Goal: Task Accomplishment & Management: Complete application form

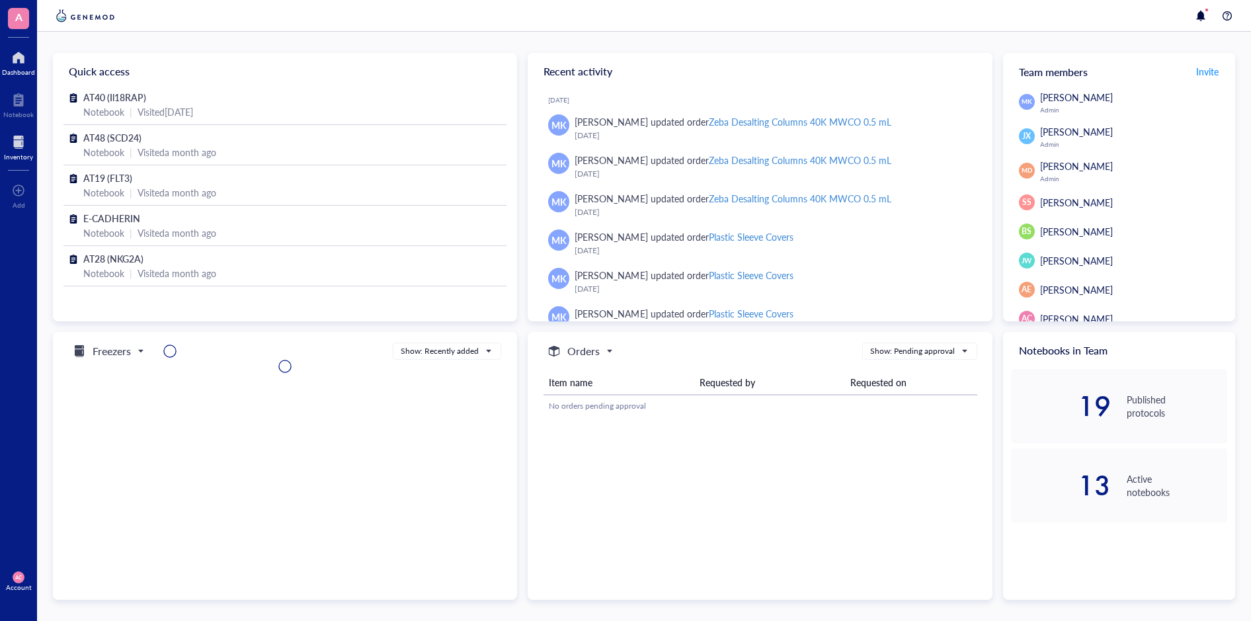
click at [17, 147] on div at bounding box center [18, 142] width 29 height 21
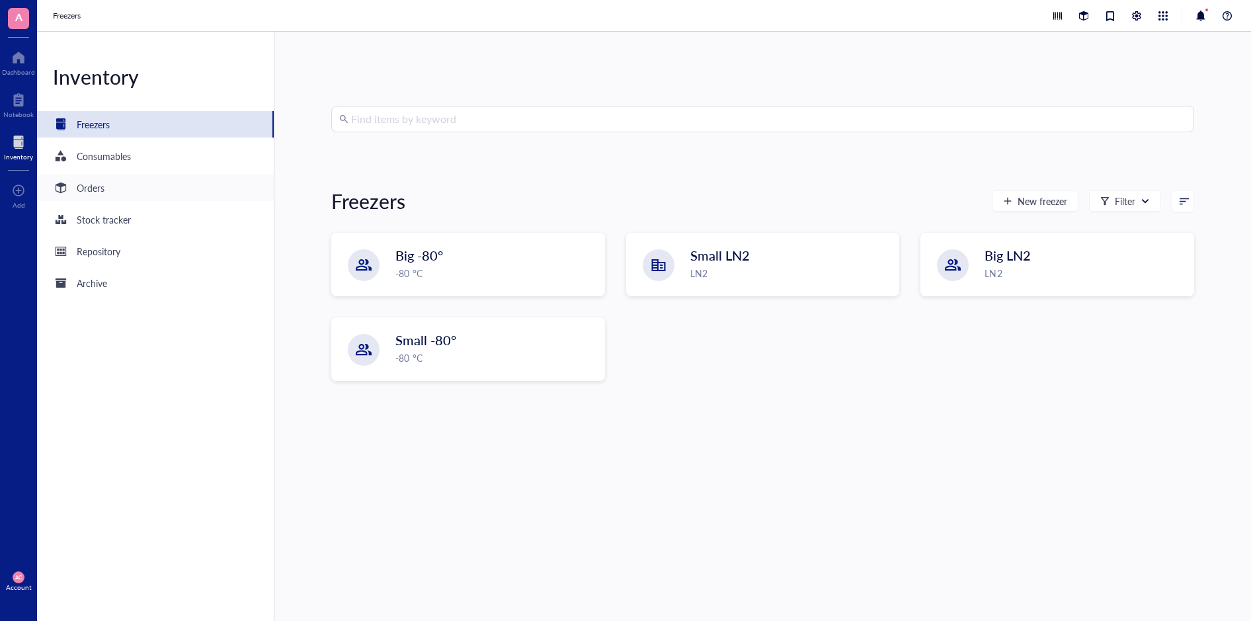
click at [106, 194] on div "Orders" at bounding box center [155, 188] width 237 height 26
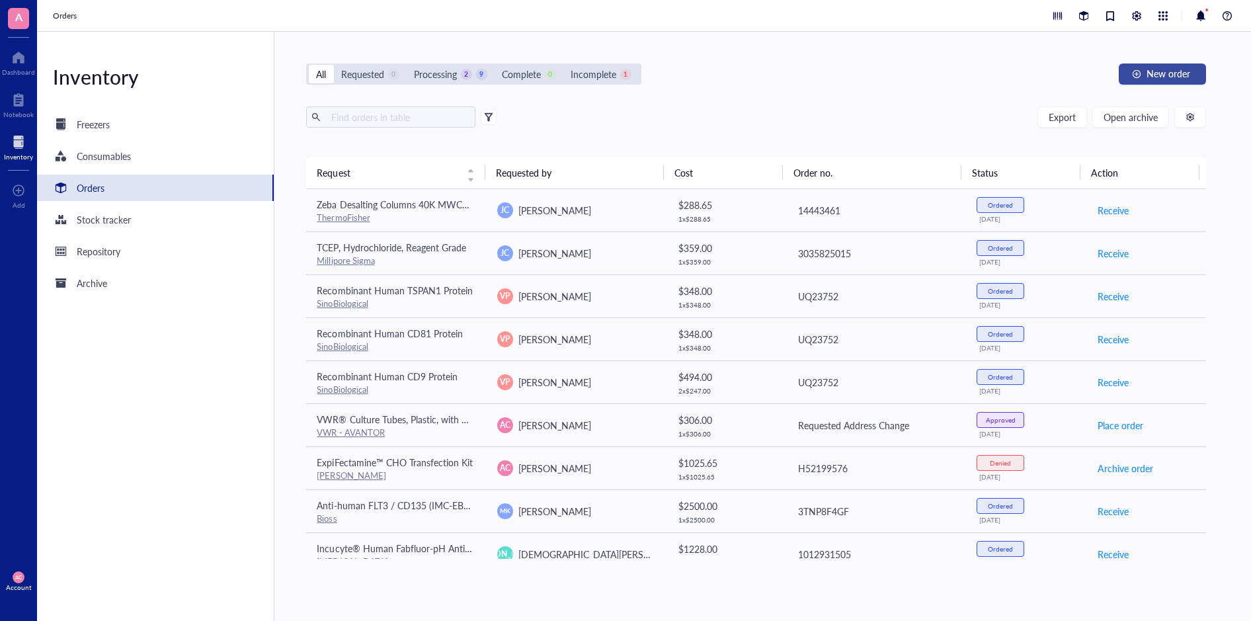
click at [1163, 71] on span "New order" at bounding box center [1169, 73] width 44 height 11
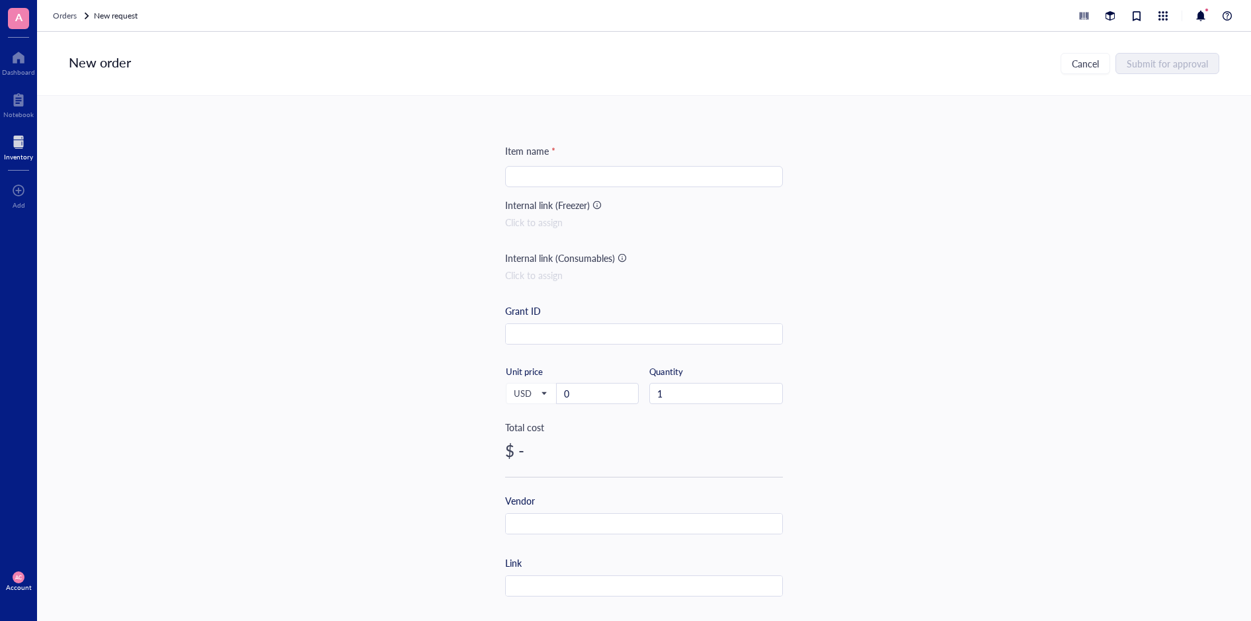
click at [682, 179] on input "search" at bounding box center [644, 177] width 262 height 20
type input "FreeStyle CHO expression medium"
click at [582, 401] on input "0" at bounding box center [597, 394] width 81 height 20
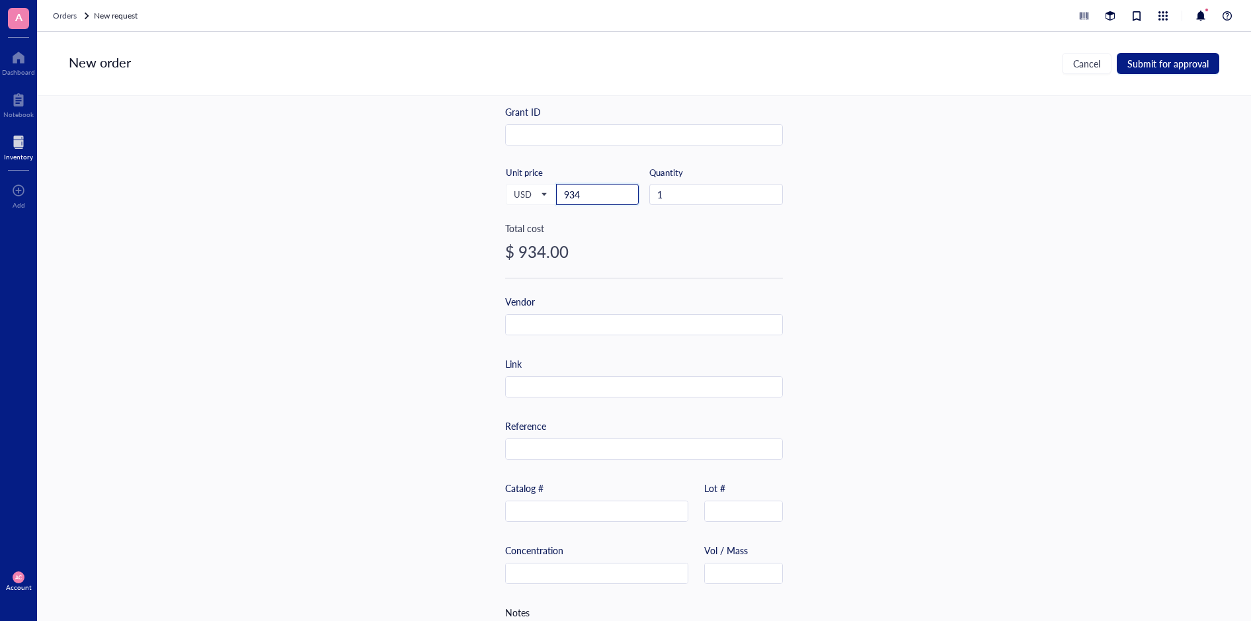
scroll to position [260, 0]
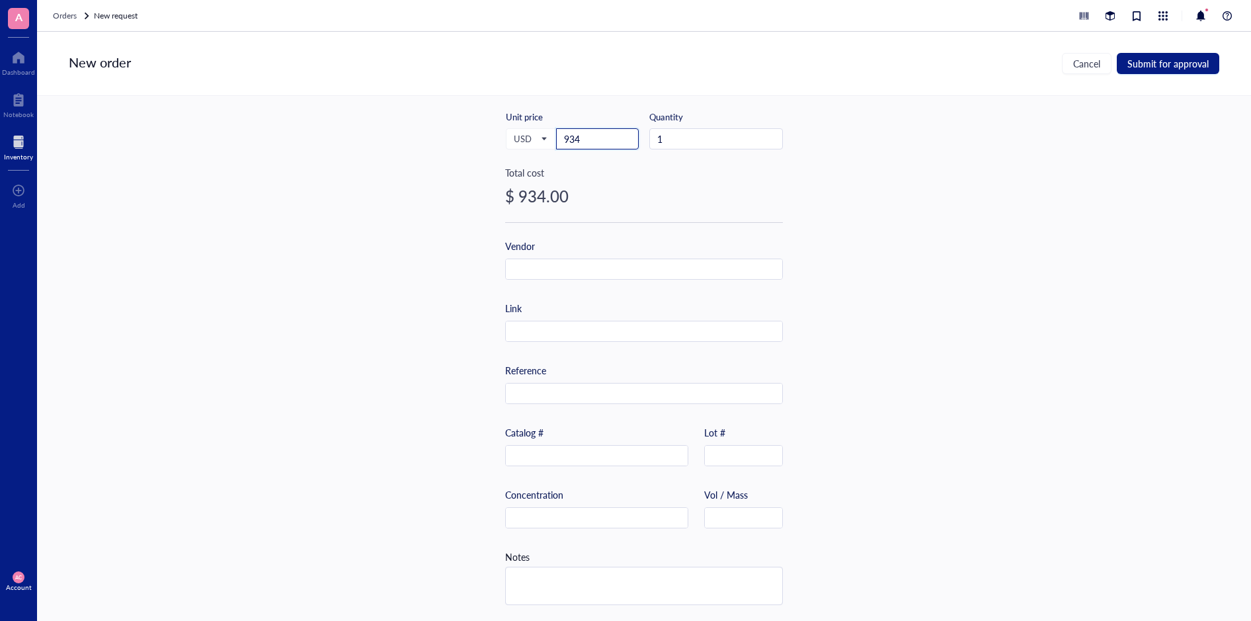
type input "934"
click at [582, 332] on input "text" at bounding box center [644, 331] width 276 height 21
paste input "[URL][DOMAIN_NAME]"
type input "[URL][DOMAIN_NAME]"
click at [558, 458] on input "text" at bounding box center [597, 456] width 182 height 21
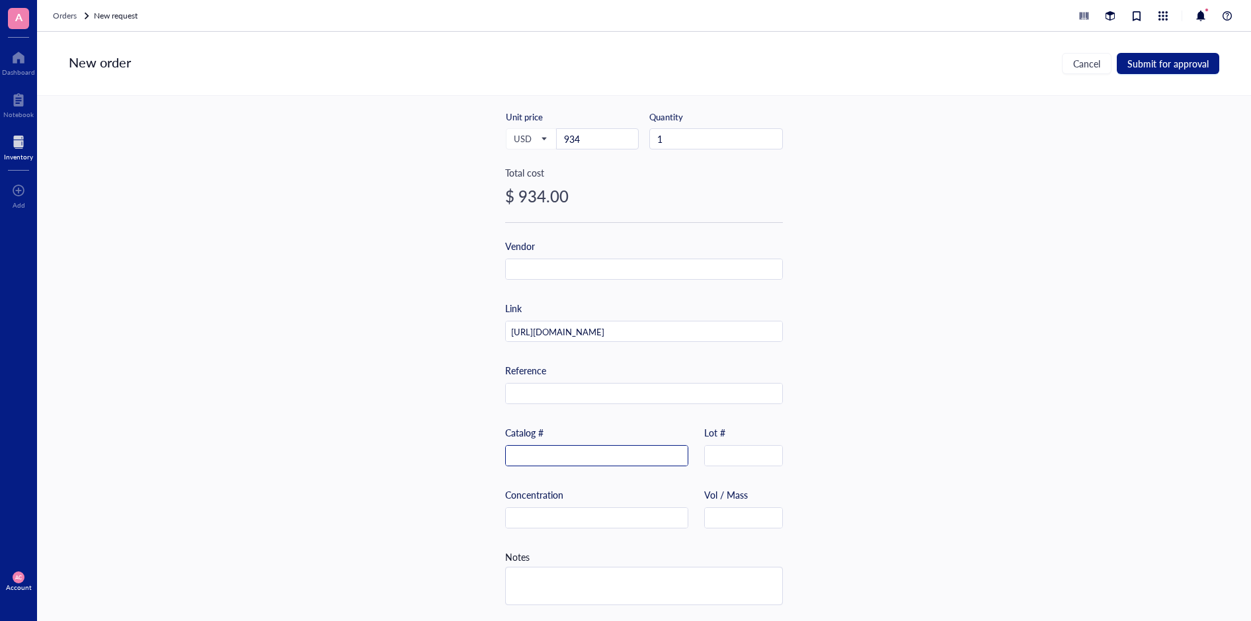
paste input "12651022"
type input "12651022"
click at [570, 584] on textarea at bounding box center [644, 585] width 276 height 37
type textarea "W"
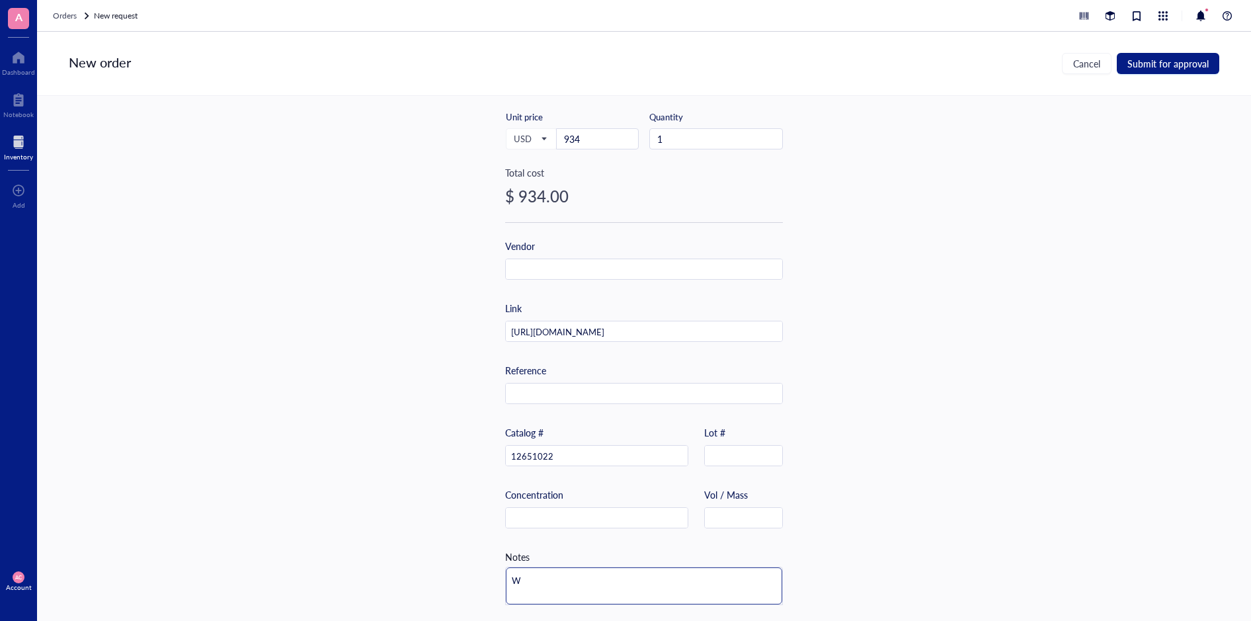
type textarea "We"
type textarea "We'"
type textarea "We'r"
type textarea "We're"
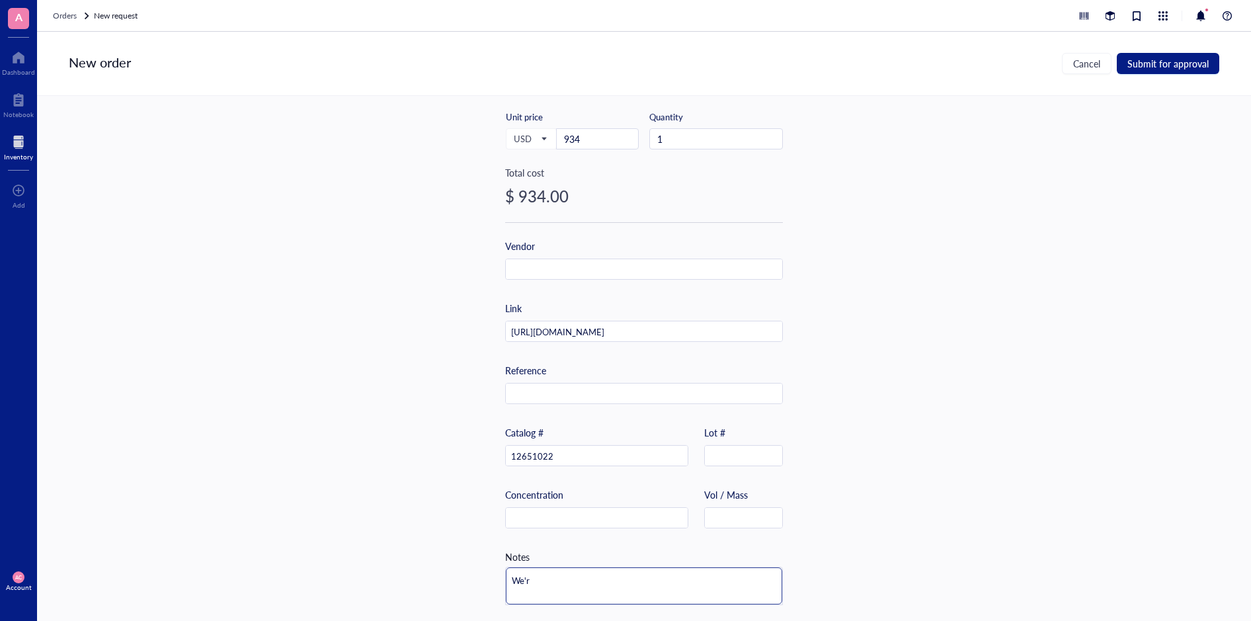
type textarea "We're"
type textarea "We're s"
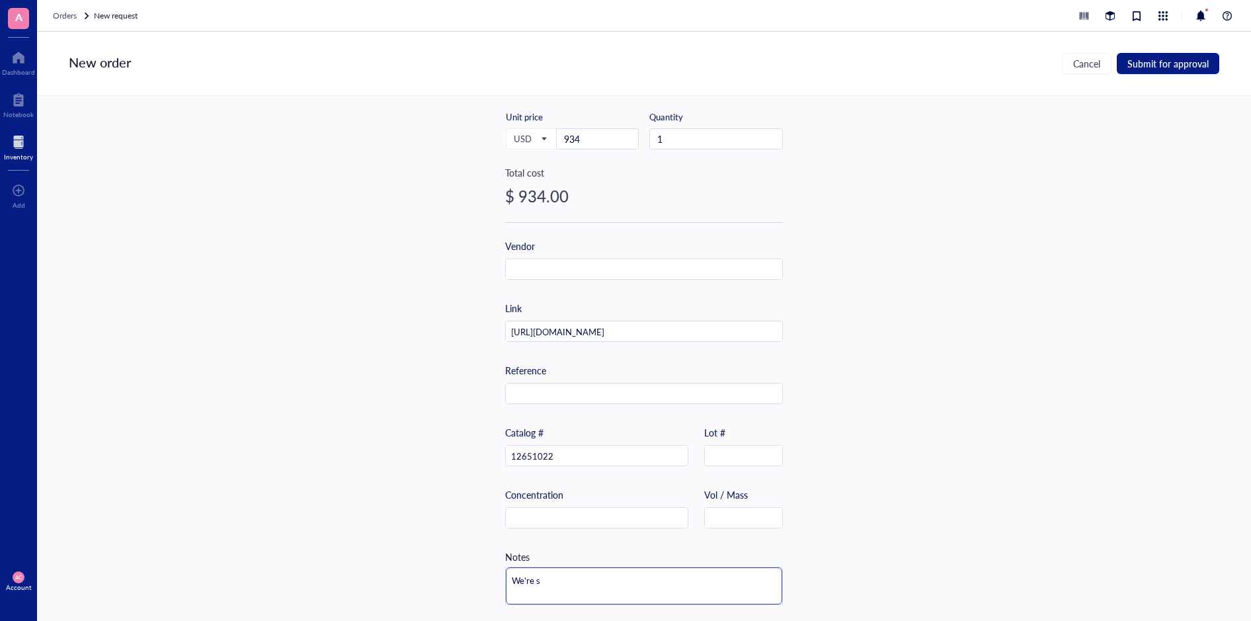
type textarea "We're sw"
type textarea "We're swi"
type textarea "We're swit"
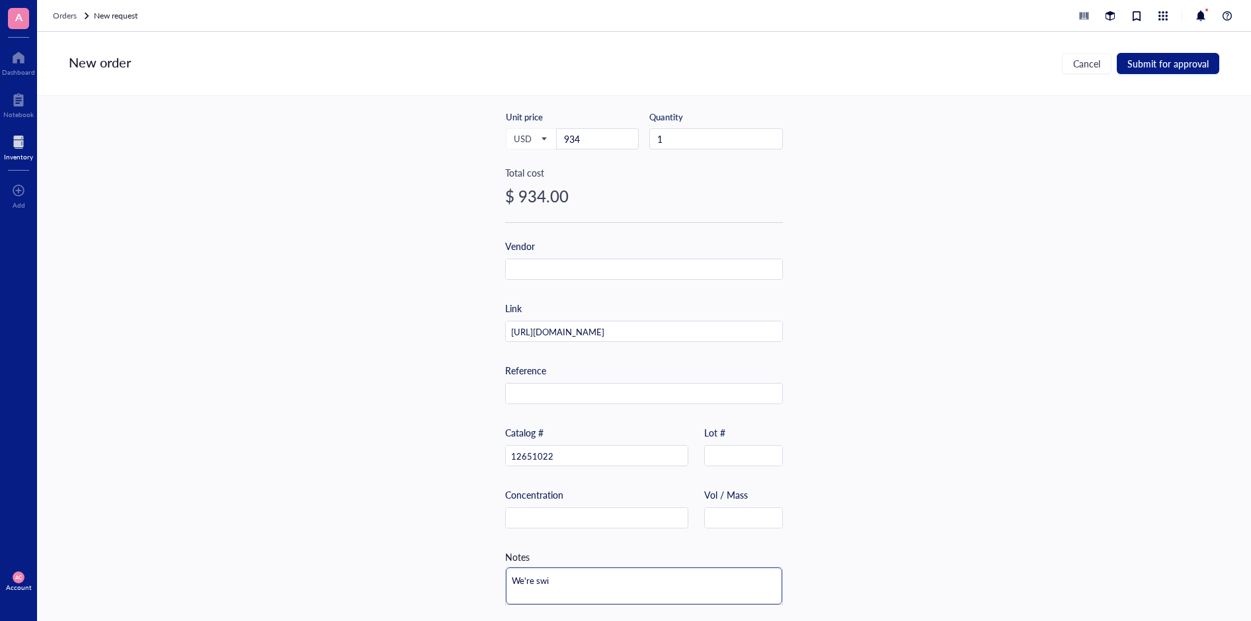
type textarea "We're swit"
type textarea "We're switc"
type textarea "We're switch"
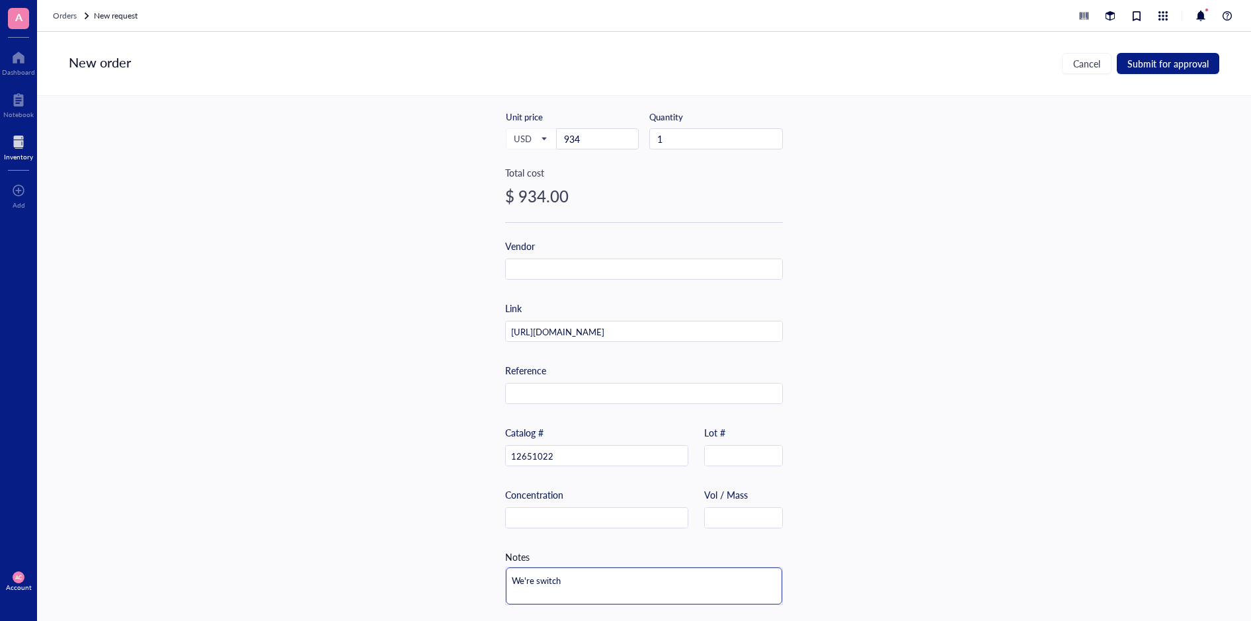
type textarea "We're switchi"
type textarea "We're switchin"
type textarea "We're switching"
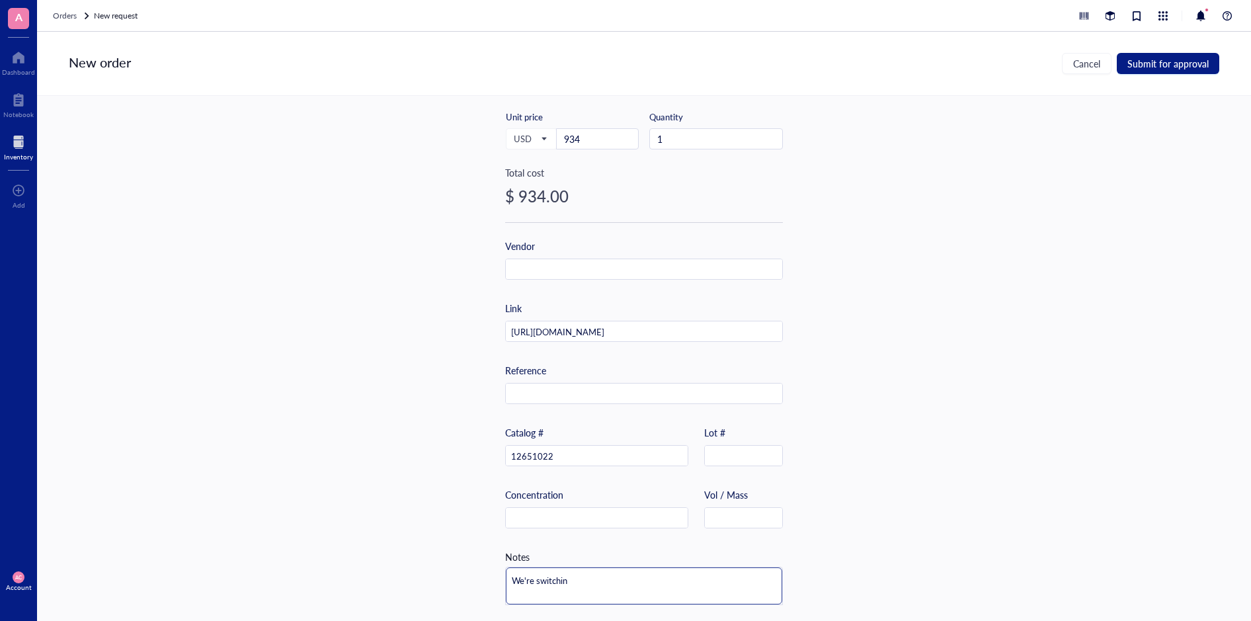
type textarea "We're switching"
type textarea "We're switching t"
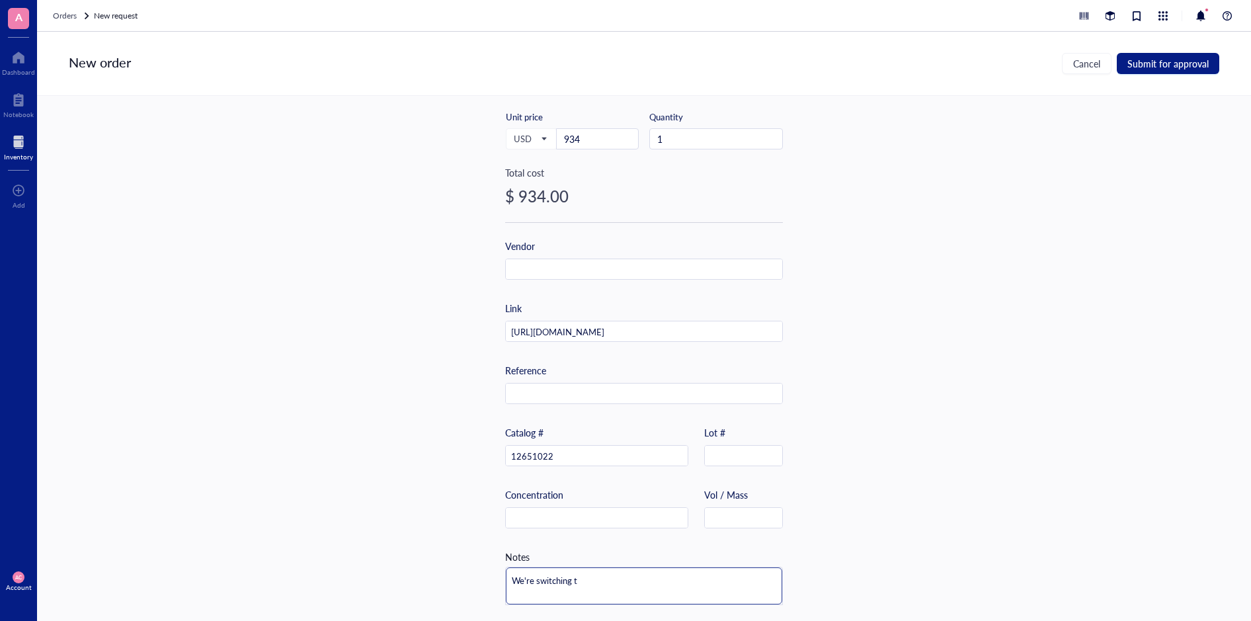
type textarea "We're switching to"
type textarea "We're switching to t"
type textarea "We're switching to th"
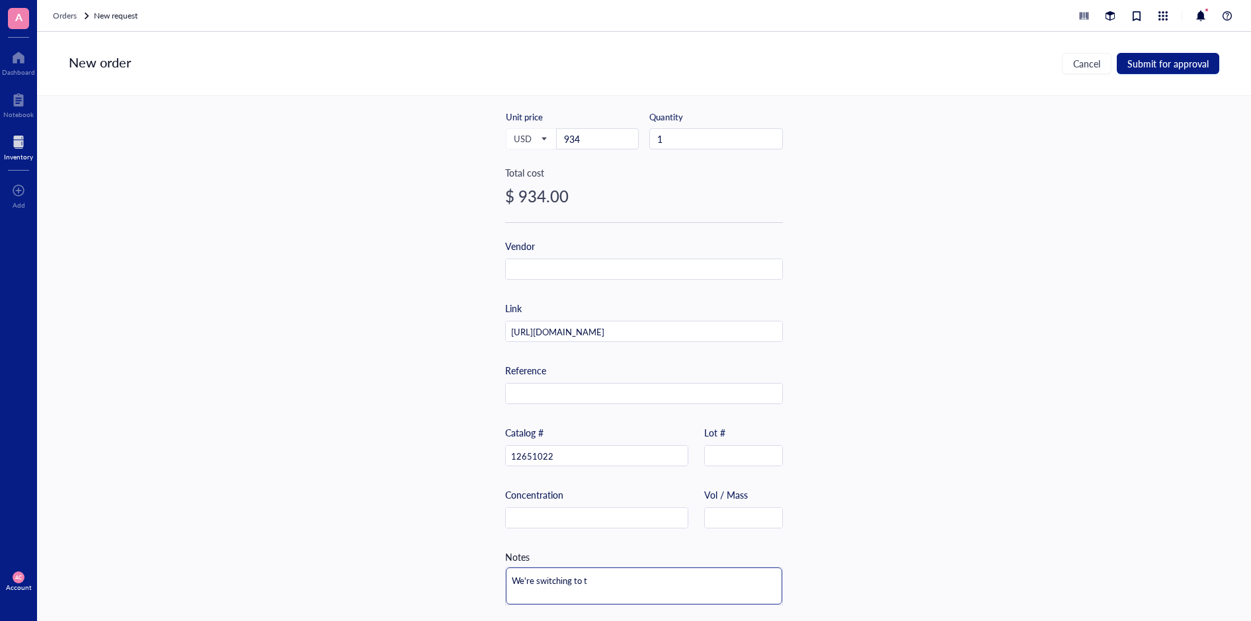
type textarea "We're switching to th"
type textarea "We're switching to the"
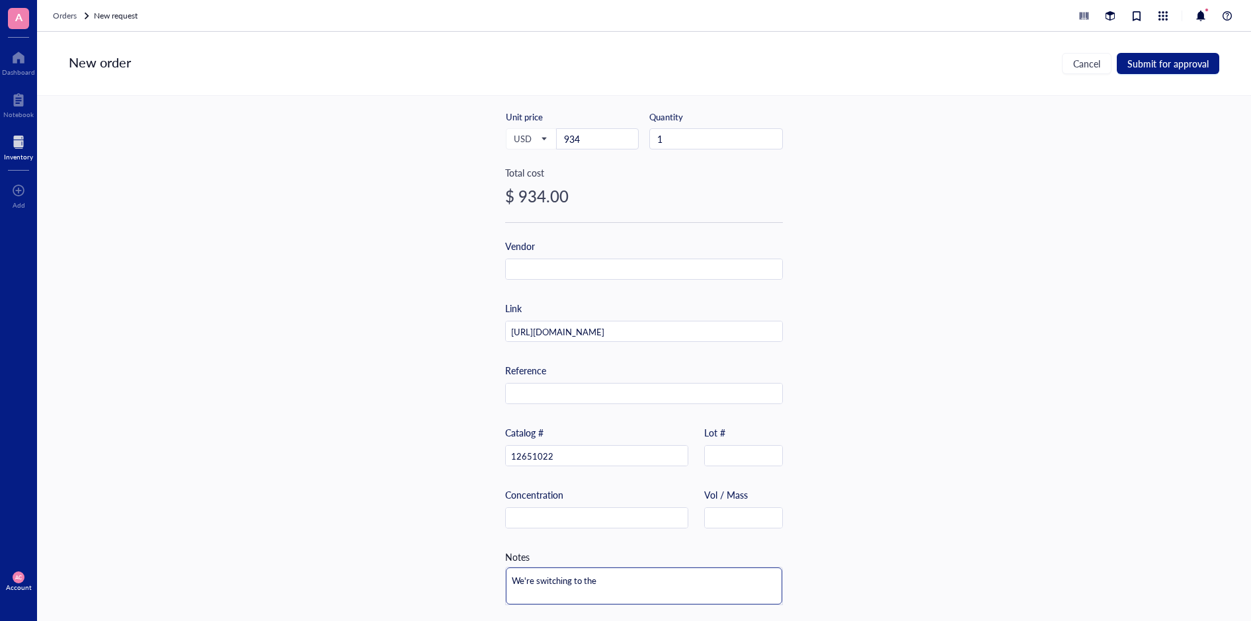
type textarea "We're switching to the F"
type textarea "We're switching to the Fr"
type textarea "We're switching to the Fre"
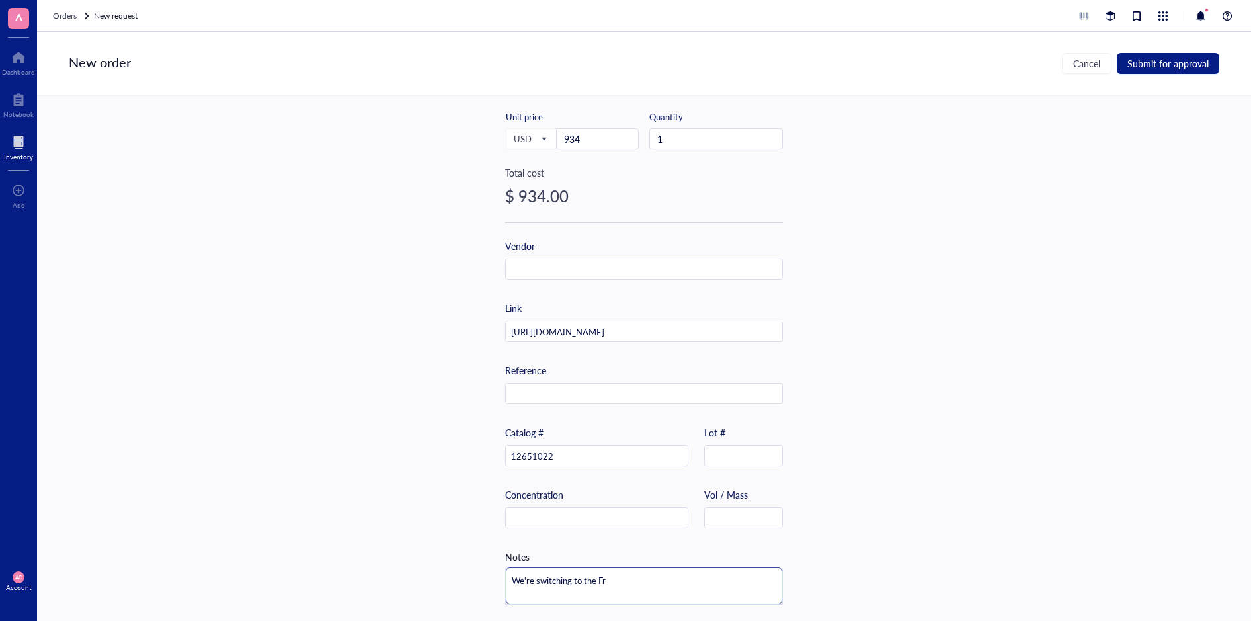
type textarea "We're switching to the Fre"
type textarea "We're switching to the Free"
type textarea "We're switching to the Frees"
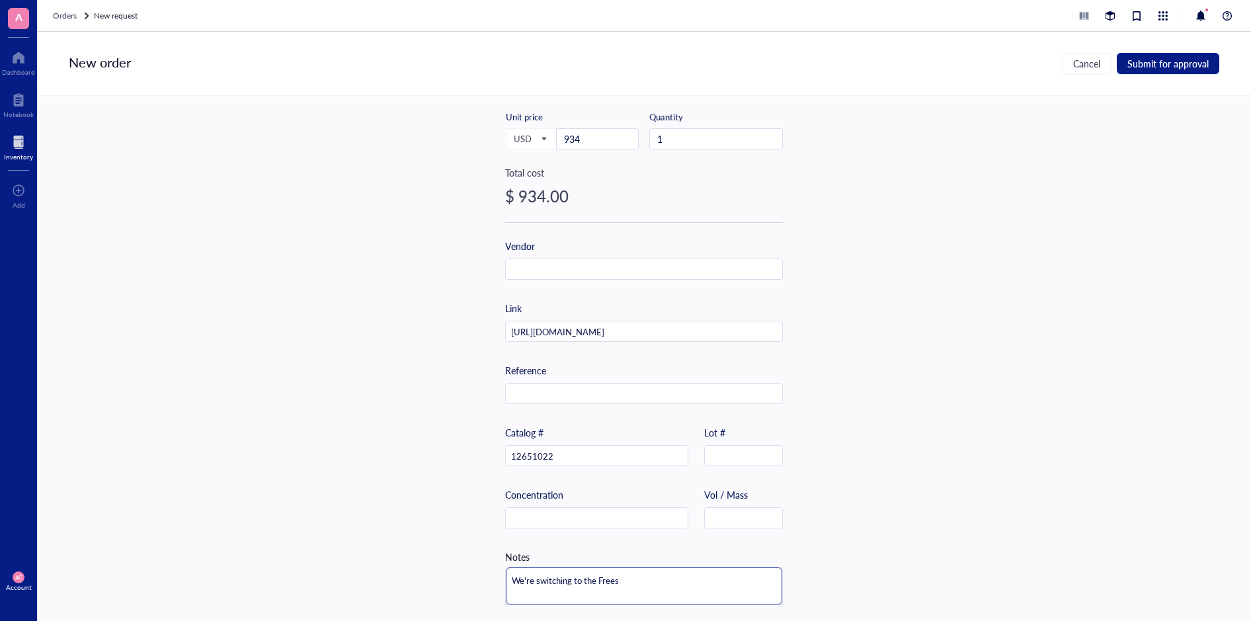
type textarea "We're switching to the Free"
type textarea "We're switching to the FreeS"
type textarea "We're switching to the FreeSt"
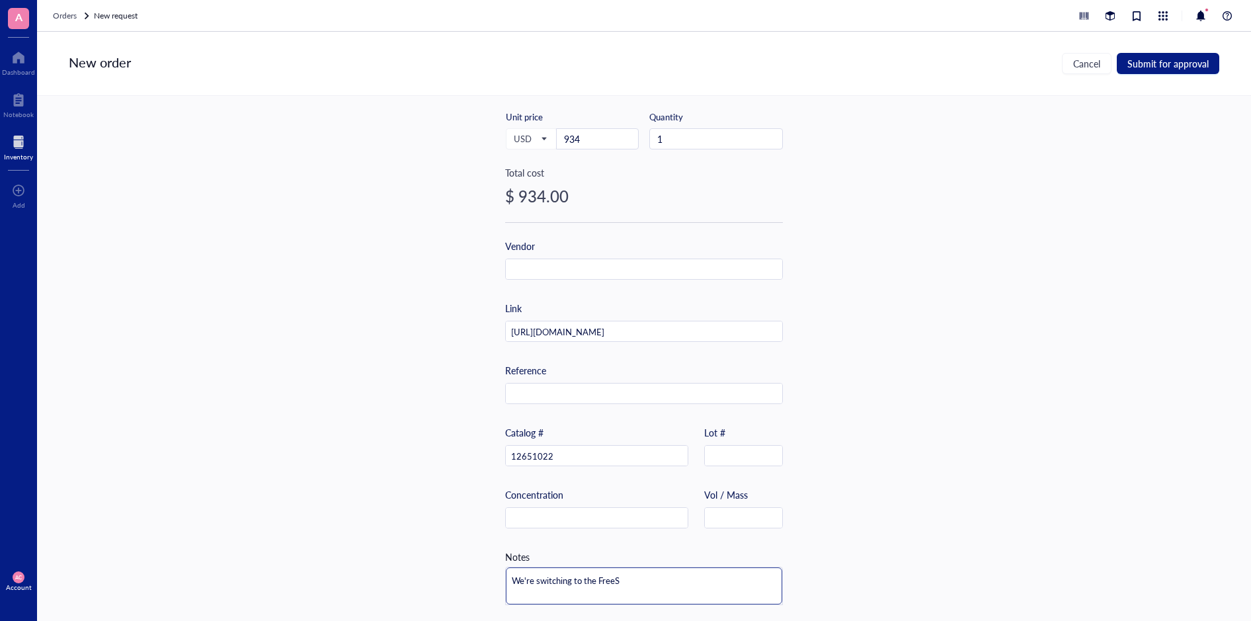
type textarea "We're switching to the FreeSt"
type textarea "We're switching to the FreeSty"
type textarea "We're switching to the FreeStyl"
type textarea "We're switching to the FreeStyle"
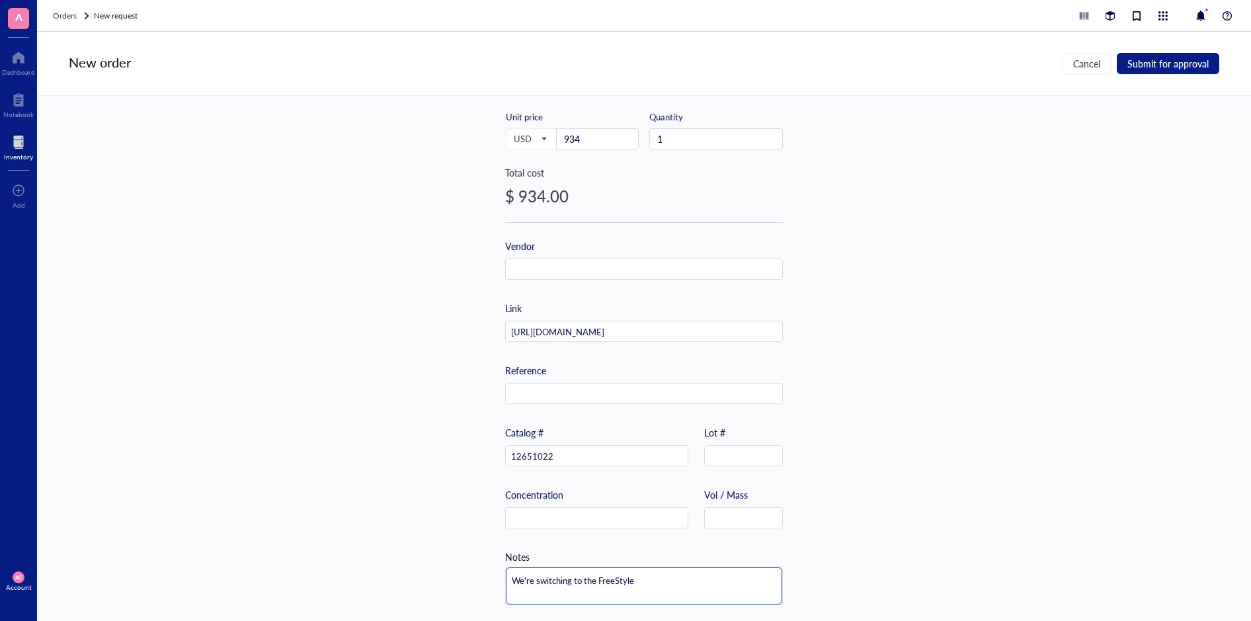
type textarea "We're switching to the FreeStyle"
type textarea "We're switching to the FreeStyle C"
type textarea "We're switching to the FreeStyle CH"
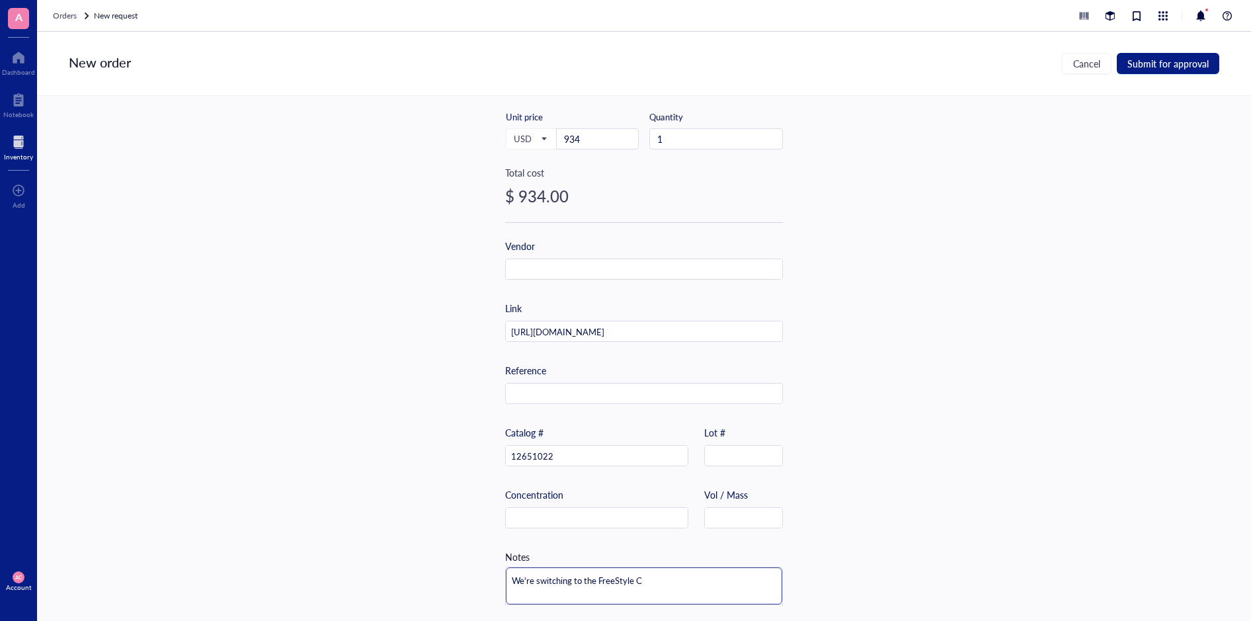
type textarea "We're switching to the FreeStyle CH"
type textarea "We're switching to the FreeStyle CHO"
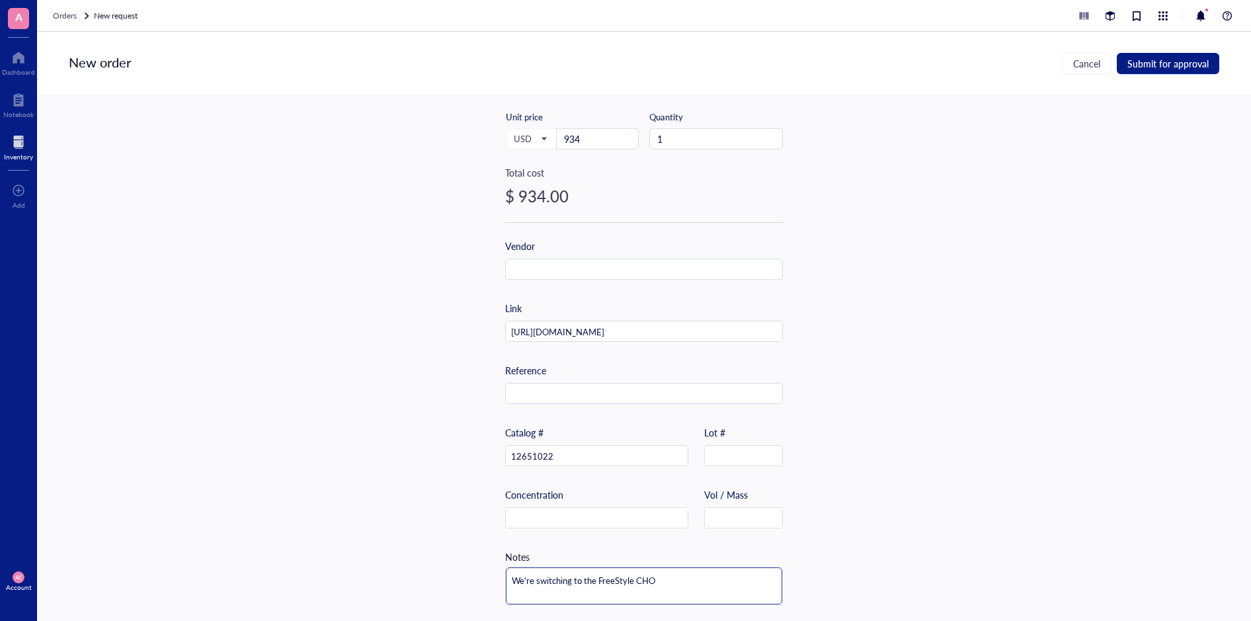
type textarea "We're switching to the FreeStyle CHO e"
type textarea "We're switching to the FreeStyle CHO ex"
type textarea "We're switching to the FreeStyle CHO exp"
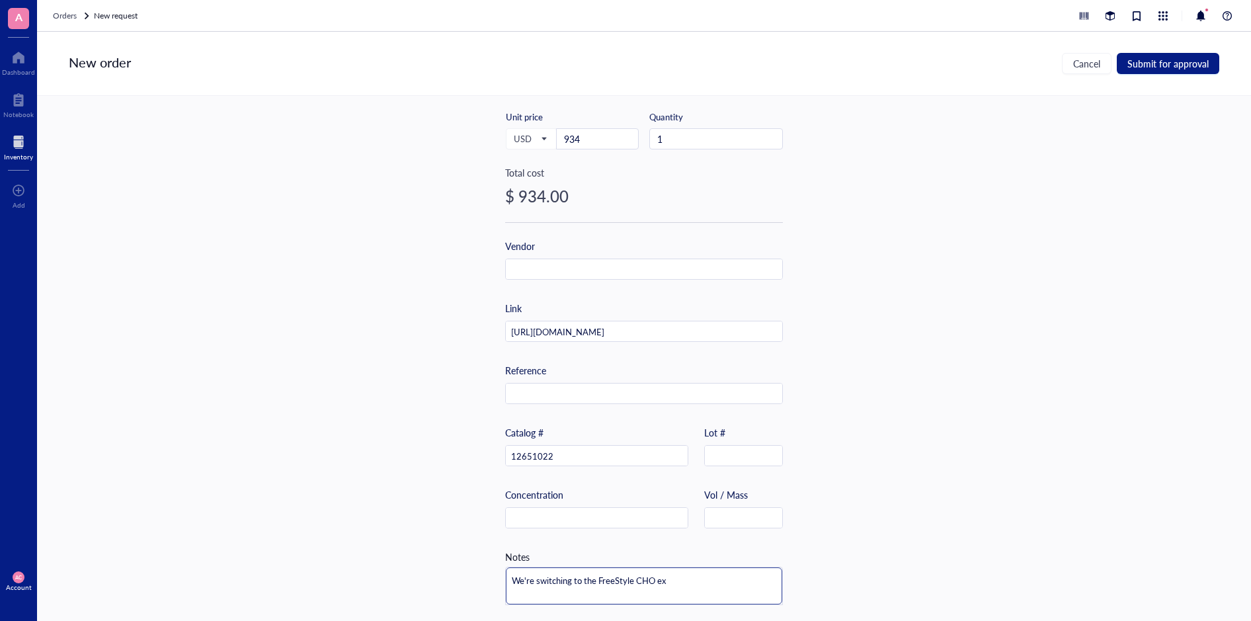
type textarea "We're switching to the FreeStyle CHO exp"
type textarea "We're switching to the FreeStyle CHO expr"
type textarea "We're switching to the FreeStyle CHO expre"
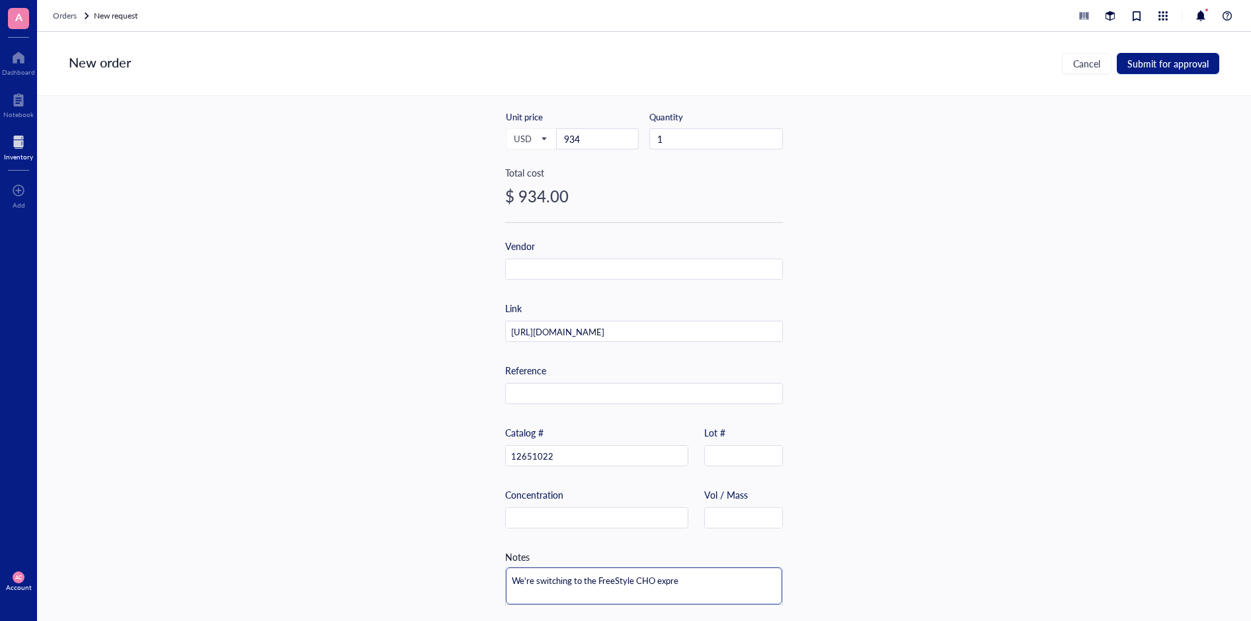
type textarea "We're switching to the FreeStyle CHO expres"
type textarea "We're switching to the FreeStyle CHO express"
type textarea "We're switching to the FreeStyle CHO expressi"
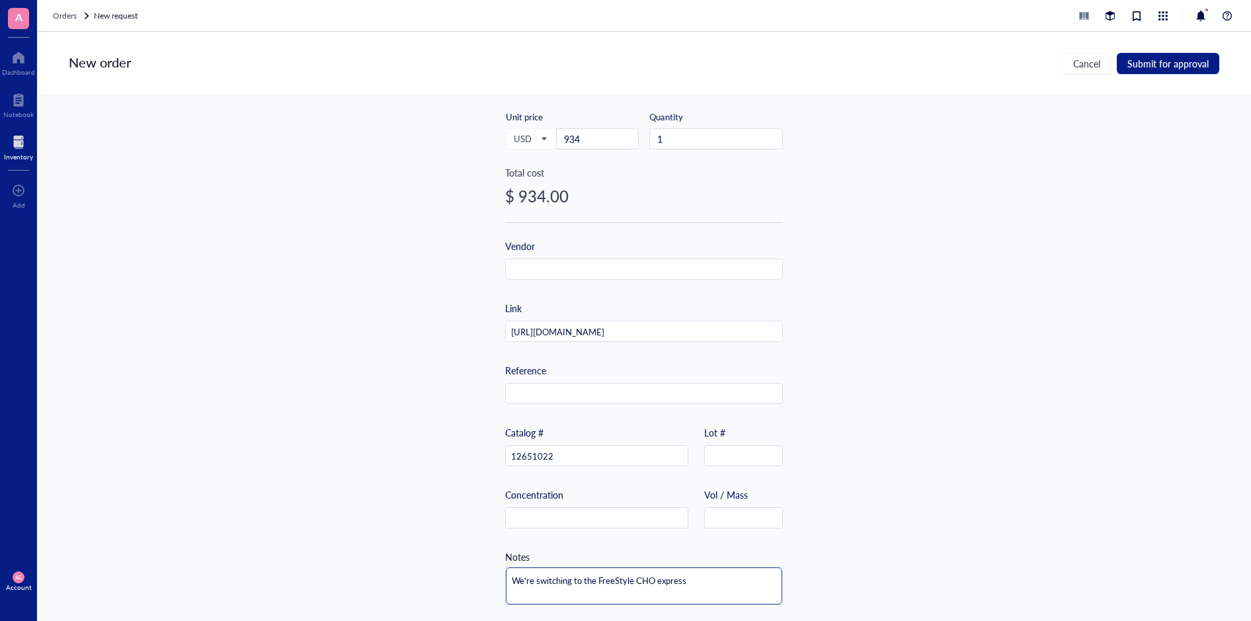
type textarea "We're switching to the FreeStyle CHO expressi"
type textarea "We're switching to the FreeStyle CHO expressio"
type textarea "We're switching to the FreeStyle CHO expression"
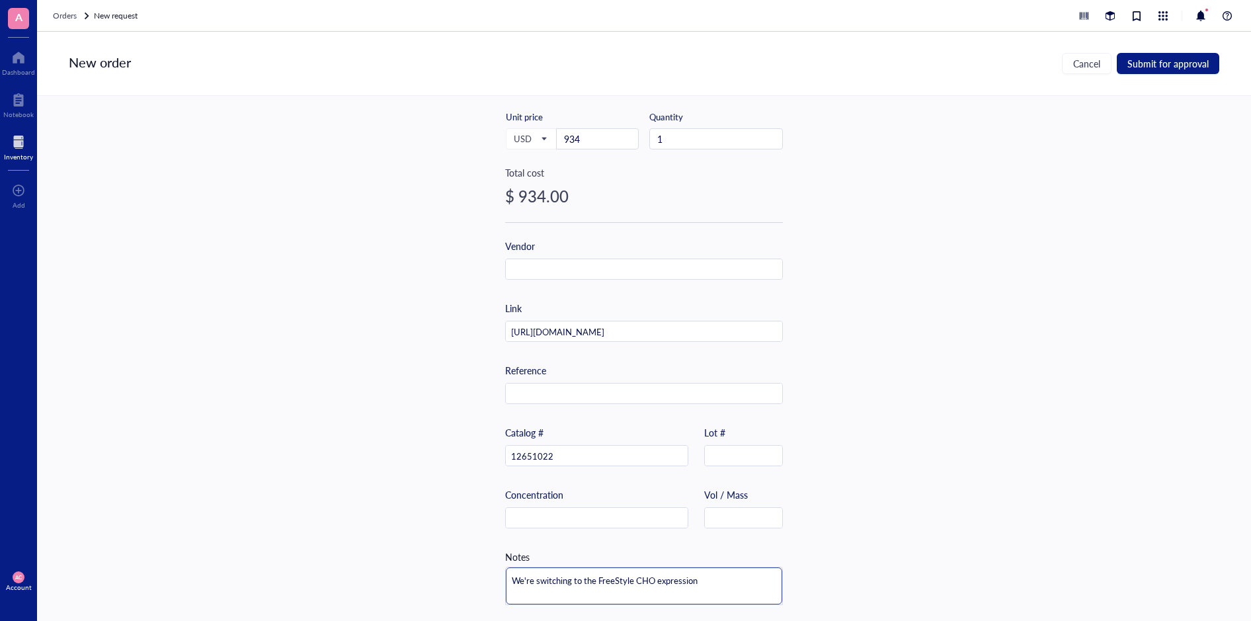
type textarea "We're switching to the FreeStyle CHO expression"
type textarea "We're switching to the FreeStyle CHO expression m"
type textarea "We're switching to the FreeStyle CHO expression me"
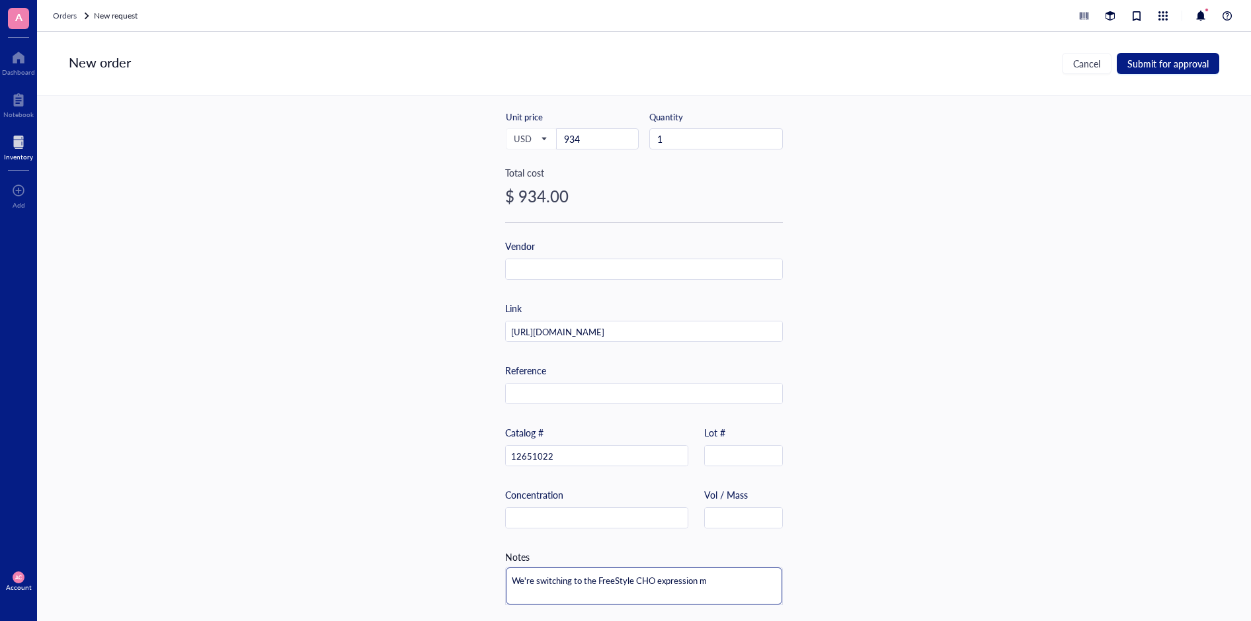
type textarea "We're switching to the FreeStyle CHO expression me"
type textarea "We're switching to the FreeStyle CHO expression med"
type textarea "We're switching to the FreeStyle CHO expression medi"
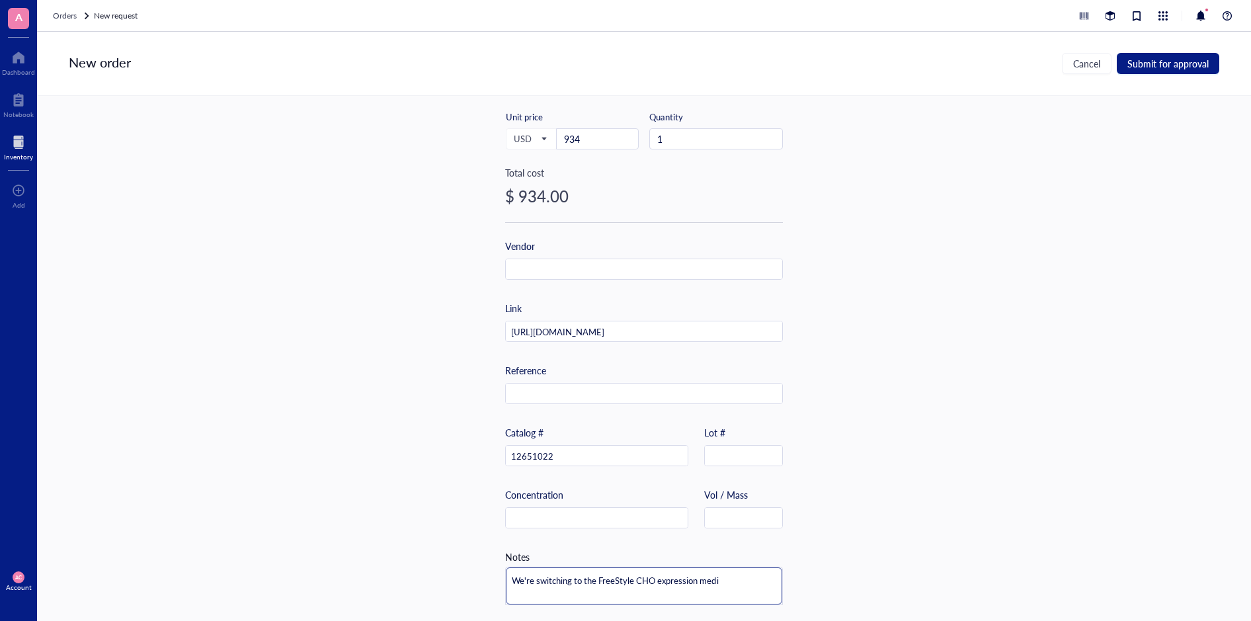
type textarea "We're switching to the FreeStyle CHO expression mediu"
type textarea "We're switching to the FreeStyle CHO expression medium"
type textarea "We're switching to the FreeStyle CHO expression medium."
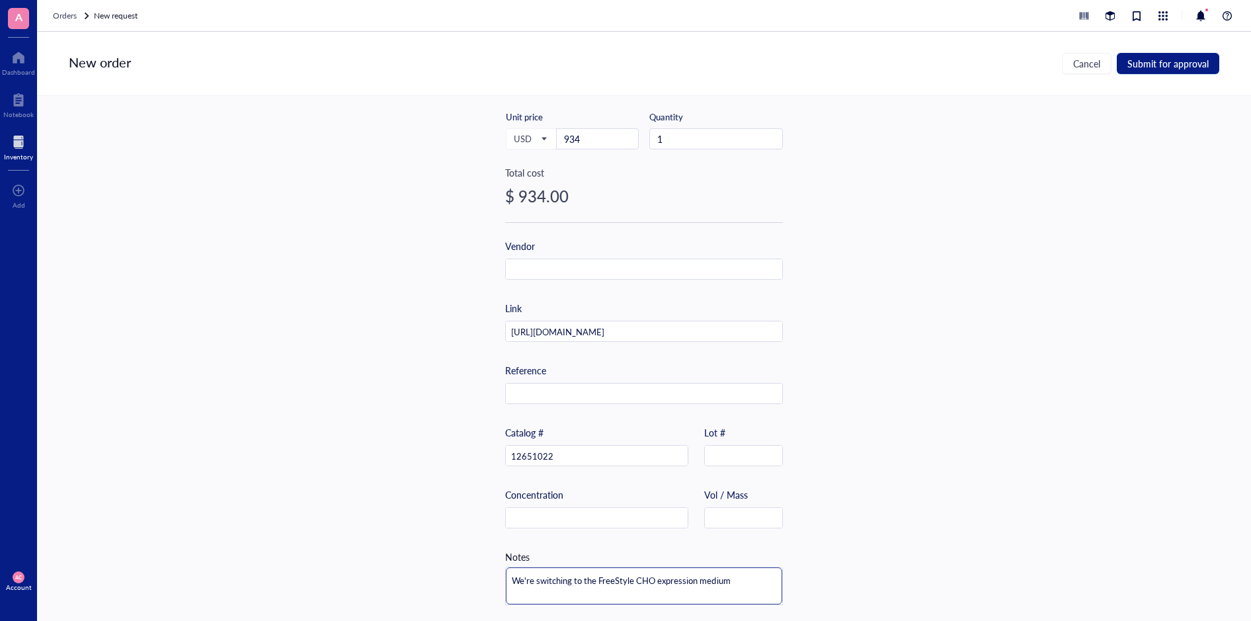
type textarea "We're switching to the FreeStyle CHO expression medium."
type textarea "We're switching to the FreeStyle CHO expression medium. T"
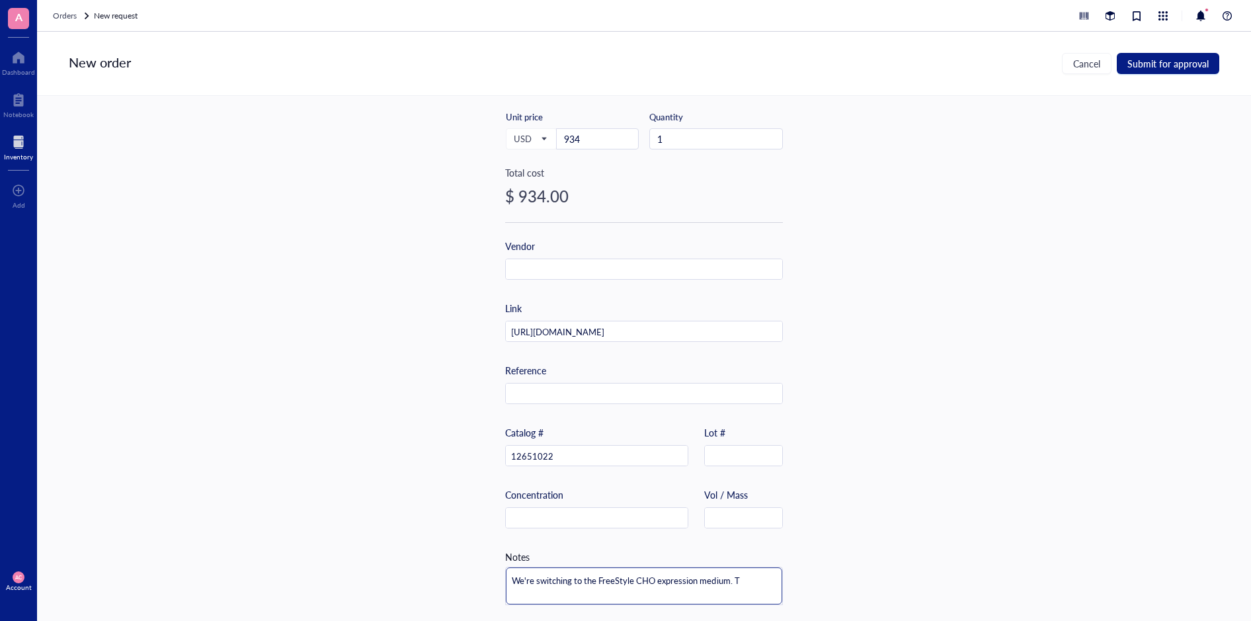
type textarea "We're switching to the FreeStyle CHO expression medium. TH"
type textarea "We're switching to the FreeStyle CHO expression medium. THi"
type textarea "We're switching to the FreeStyle CHO expression medium. THis"
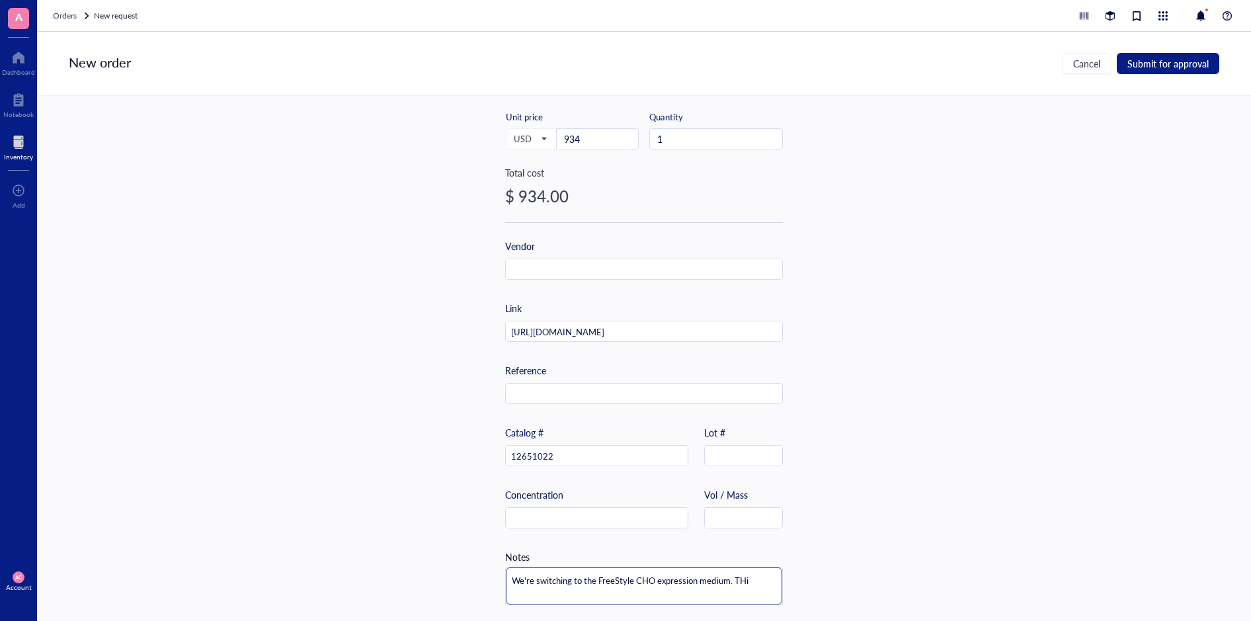
type textarea "We're switching to the FreeStyle CHO expression medium. THis"
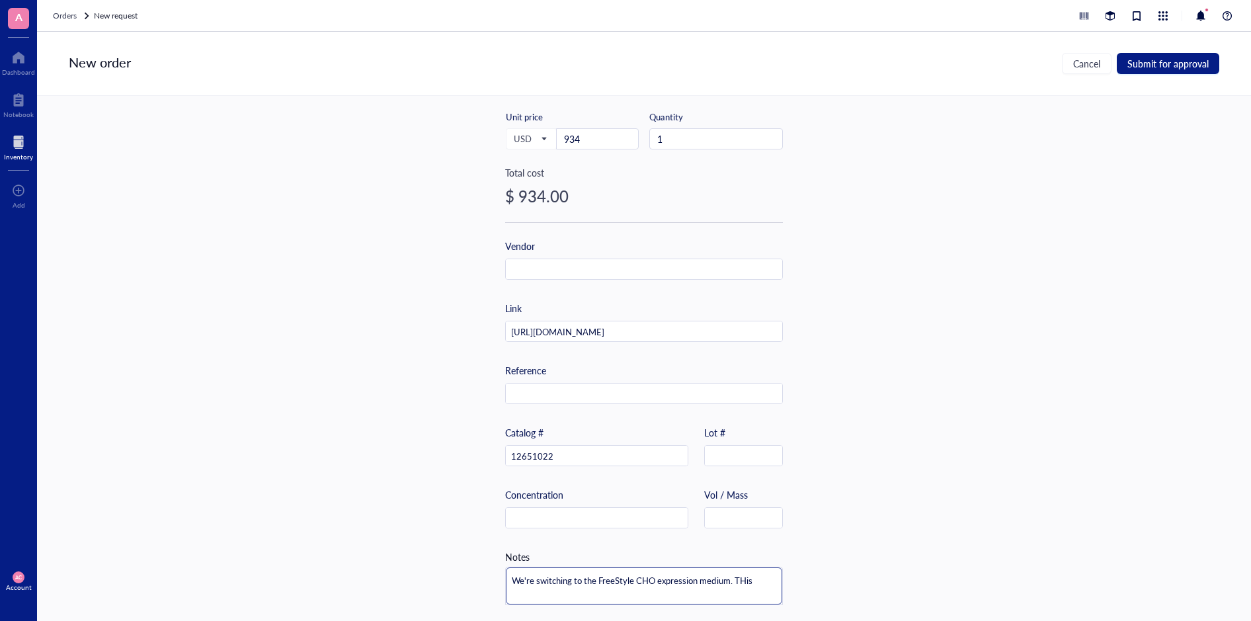
type textarea "We're switching to the FreeStyle CHO expression medium. THi"
type textarea "We're switching to the FreeStyle CHO expression medium. TH"
type textarea "We're switching to the FreeStyle CHO expression medium. T"
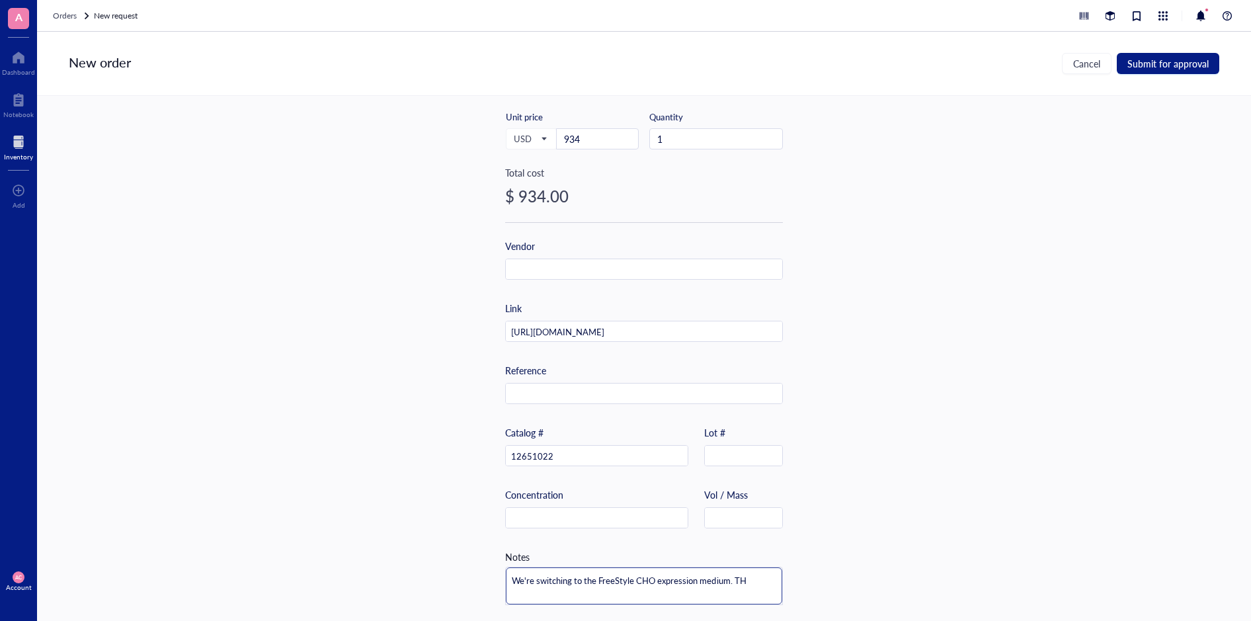
type textarea "We're switching to the FreeStyle CHO expression medium. T"
type textarea "We're switching to the FreeStyle CHO expression medium. Th"
type textarea "We're switching to the FreeStyle CHO expression medium. Thi"
type textarea "We're switching to the FreeStyle CHO expression medium. This"
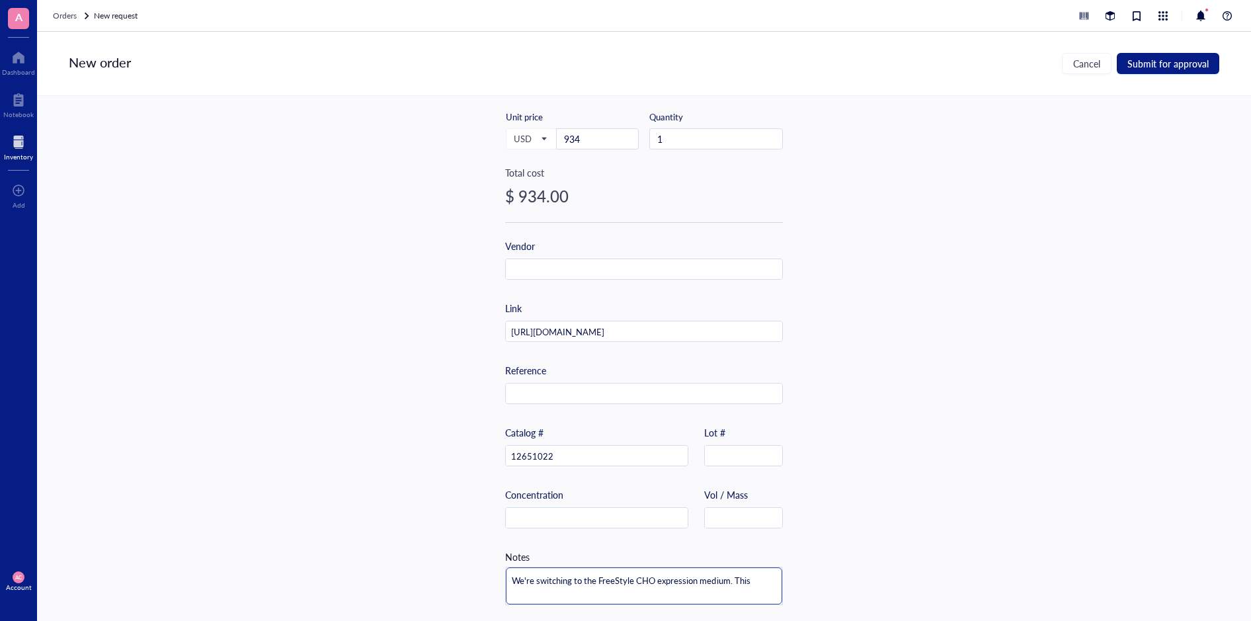
type textarea "We're switching to the FreeStyle CHO expression medium. This"
type textarea "We're switching to the FreeStyle CHO expression medium. This s"
type textarea "We're switching to the FreeStyle CHO expression medium. This sh"
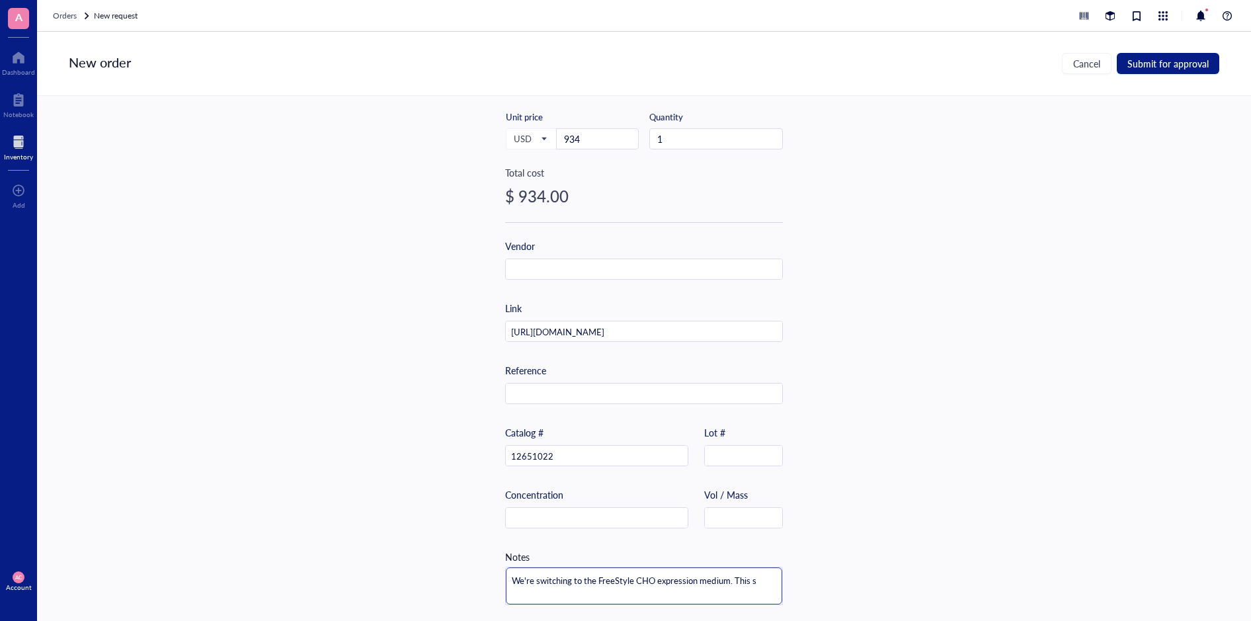
type textarea "We're switching to the FreeStyle CHO expression medium. This sh"
type textarea "We're switching to the FreeStyle CHO expression medium. This sho"
type textarea "We're switching to the FreeStyle CHO expression medium. This shou"
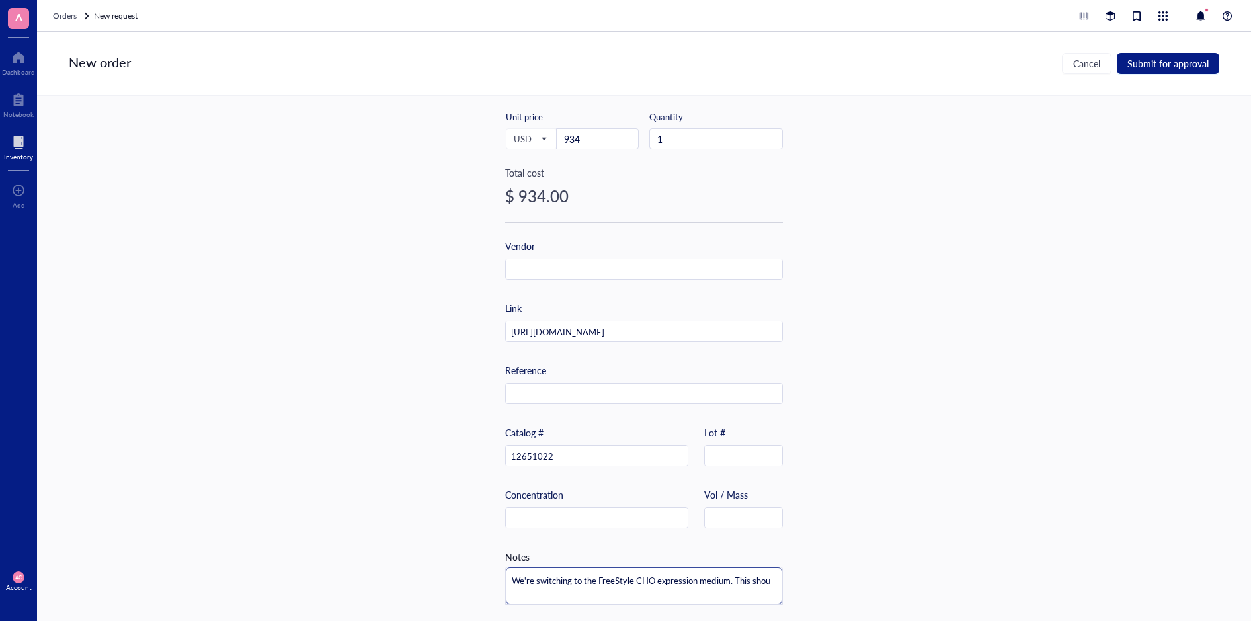
type textarea "We're switching to the FreeStyle CHO expression medium. This shoul"
type textarea "We're switching to the FreeStyle CHO expression medium. This should"
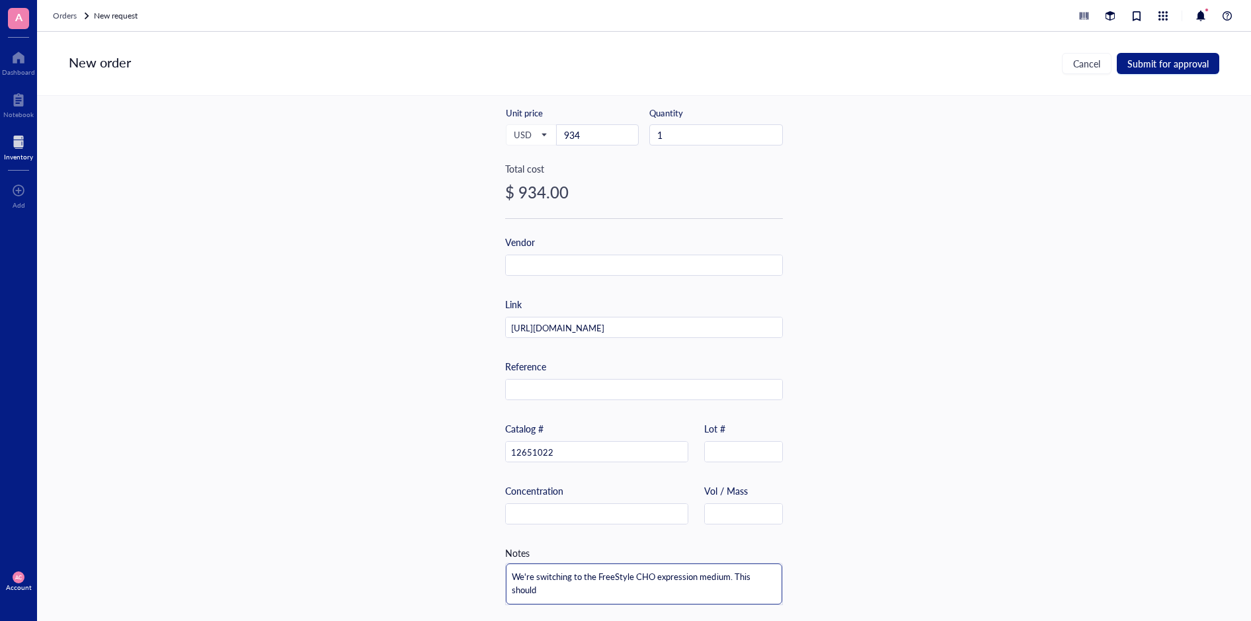
type textarea "We're switching to the FreeStyle CHO expression medium. This should"
type textarea "We're switching to the FreeStyle CHO expression medium. This should r"
type textarea "We're switching to the FreeStyle CHO expression medium. This should re"
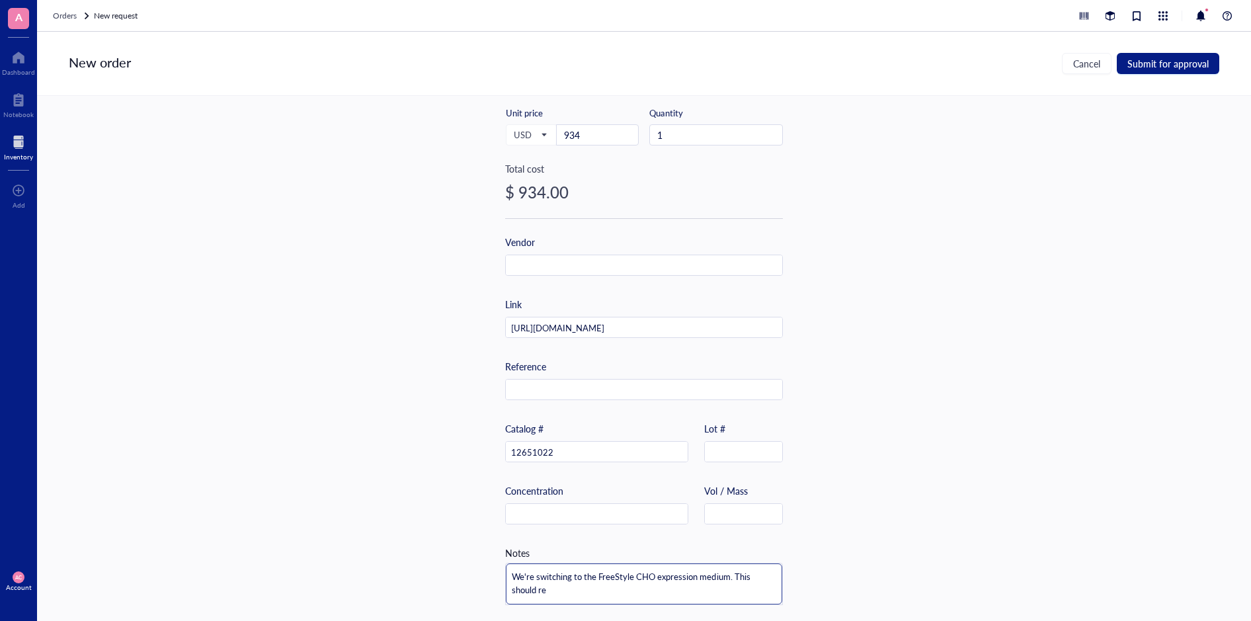
type textarea "We're switching to the FreeStyle CHO expression medium. This should red"
type textarea "We're switching to the FreeStyle CHO expression medium. This should redu"
type textarea "We're switching to the FreeStyle CHO expression medium. This should reduc"
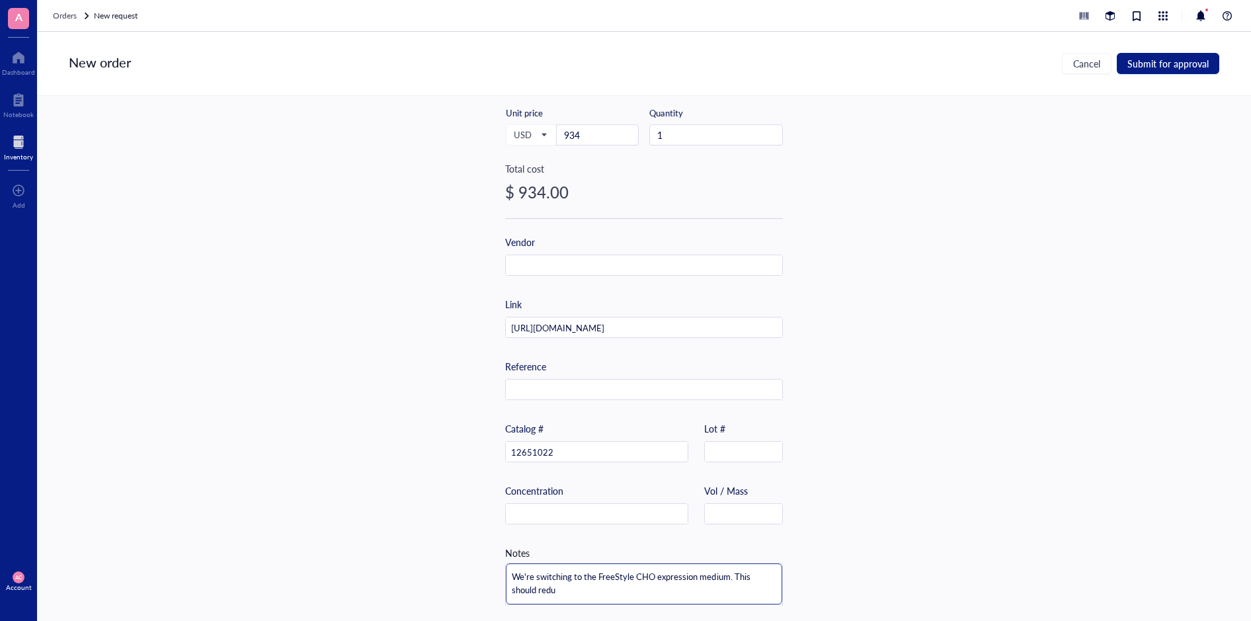
type textarea "We're switching to the FreeStyle CHO expression medium. This should reduc"
type textarea "We're switching to the FreeStyle CHO expression medium. This should reduce"
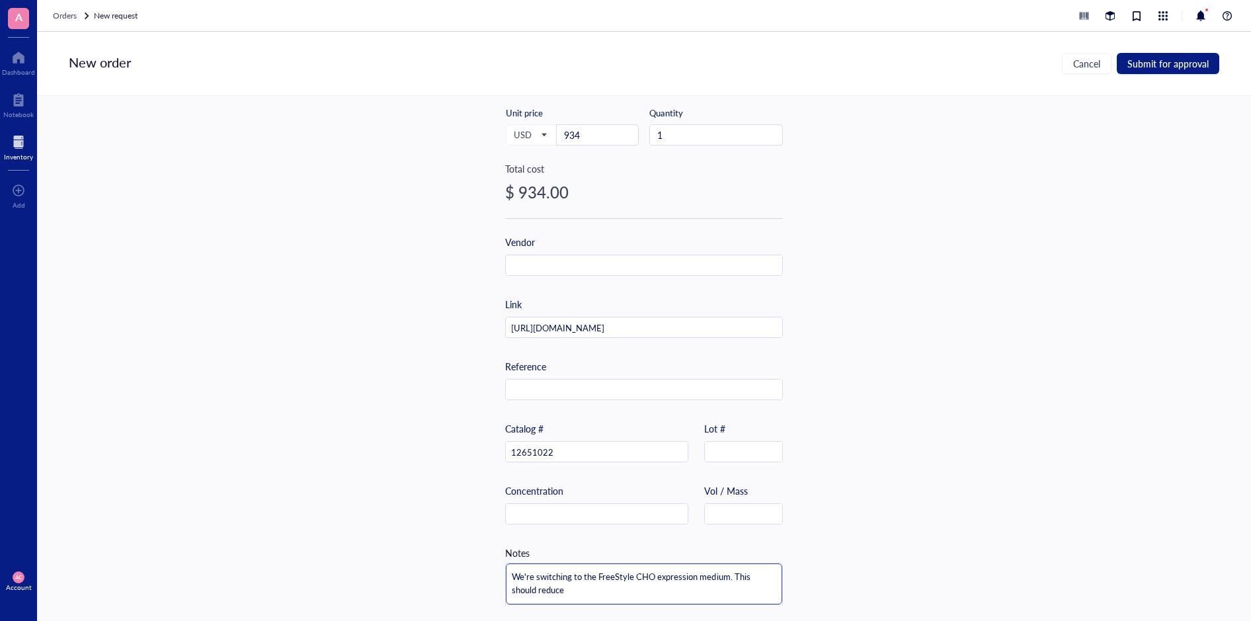
type textarea "We're switching to the FreeStyle CHO expression medium. This should reduce c"
type textarea "We're switching to the FreeStyle CHO expression medium. This should reduce co"
type textarea "We're switching to the FreeStyle CHO expression medium. This should reduce cos"
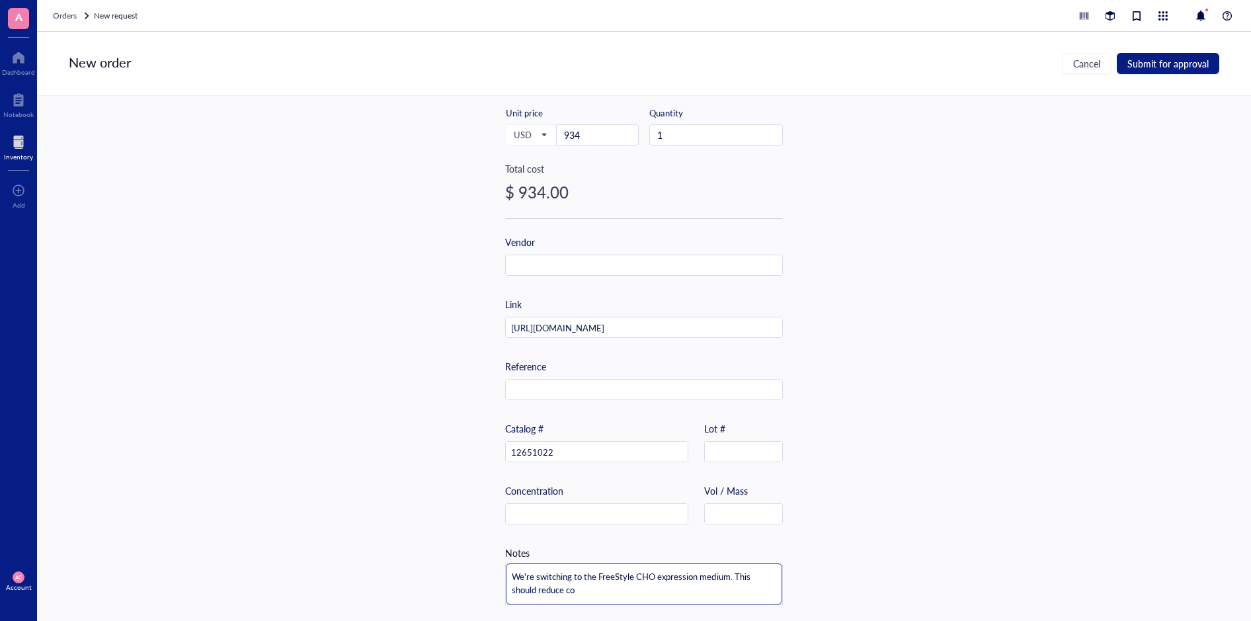
type textarea "We're switching to the FreeStyle CHO expression medium. This should reduce cos"
type textarea "We're switching to the FreeStyle CHO expression medium. This should reduce cost"
type textarea "We're switching to the FreeStyle CHO expression medium. This should reduce costs"
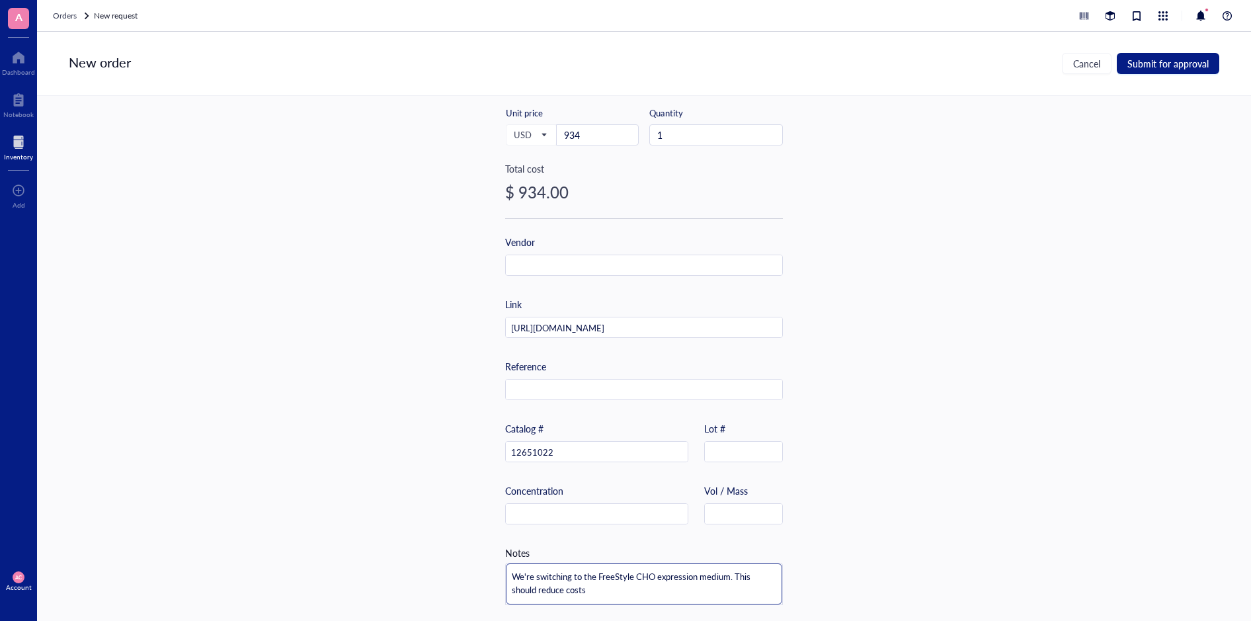
type textarea "We're switching to the FreeStyle CHO expression medium. This should reduce costs"
type textarea "We're switching to the FreeStyle CHO expression medium. This should reduce cost…"
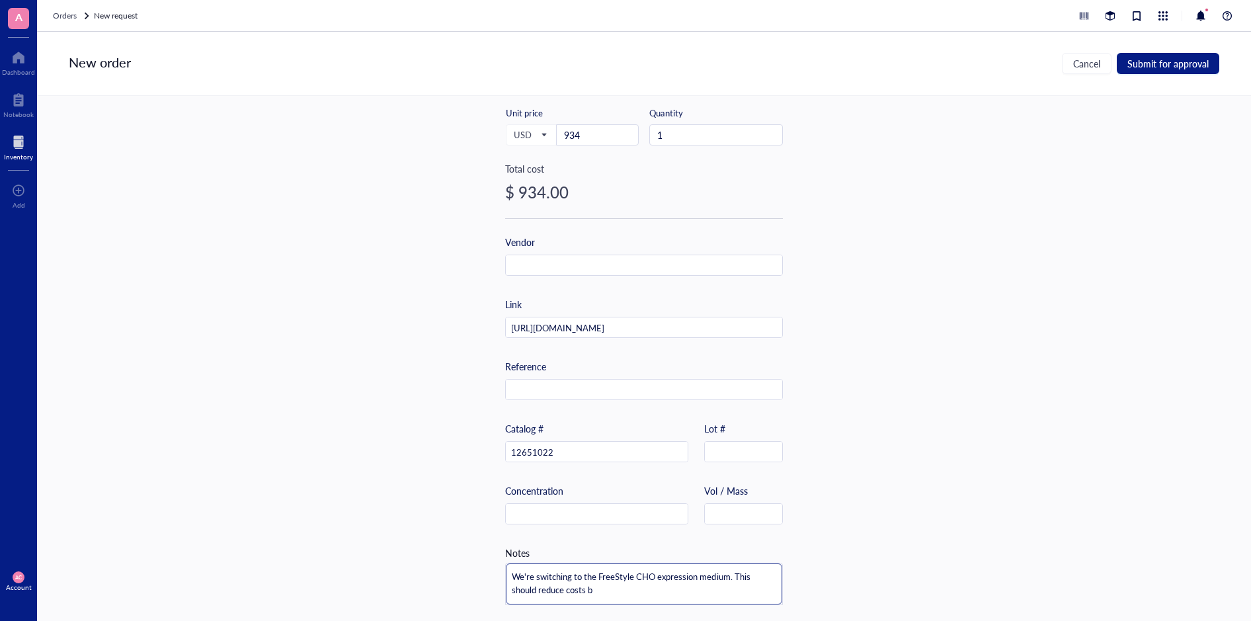
type textarea "We're switching to the FreeStyle CHO expression medium. This should reduce cost…"
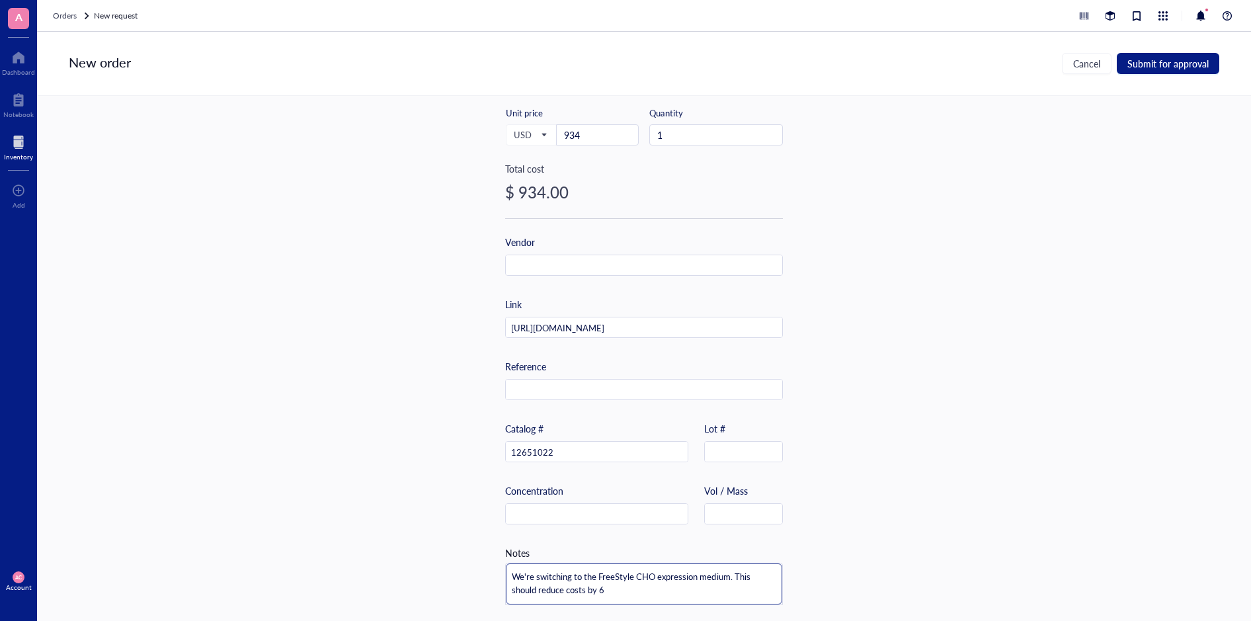
type textarea "We're switching to the FreeStyle CHO expression medium. This should reduce cost…"
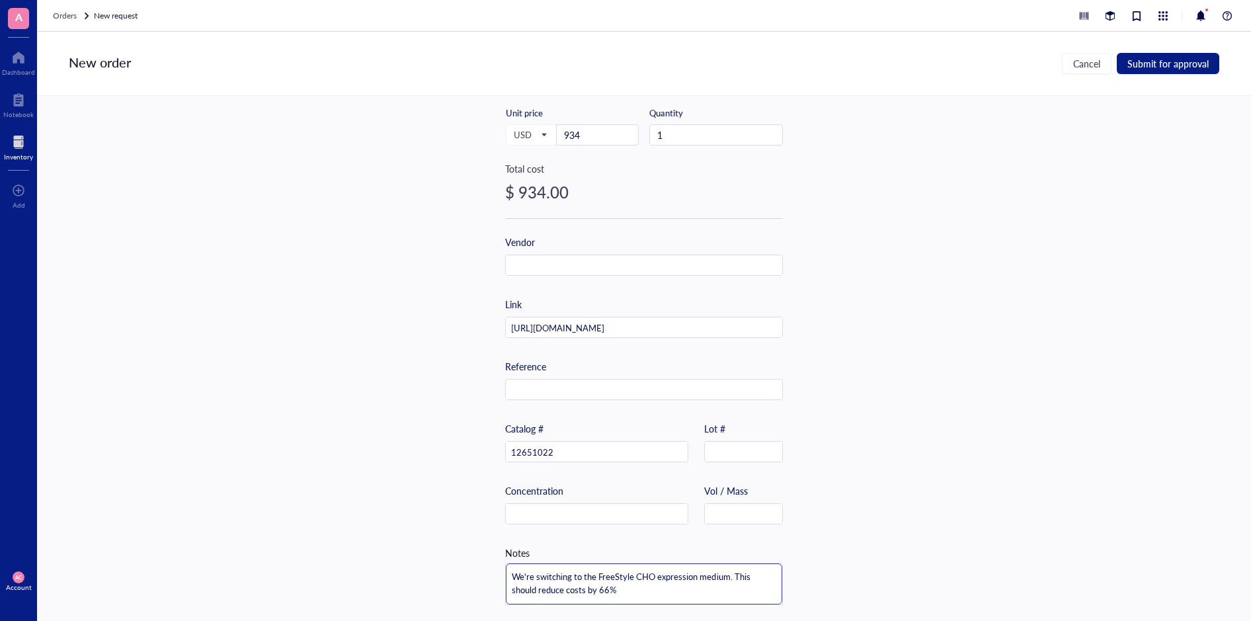
type textarea "We're switching to the FreeStyle CHO expression medium. This should reduce cost…"
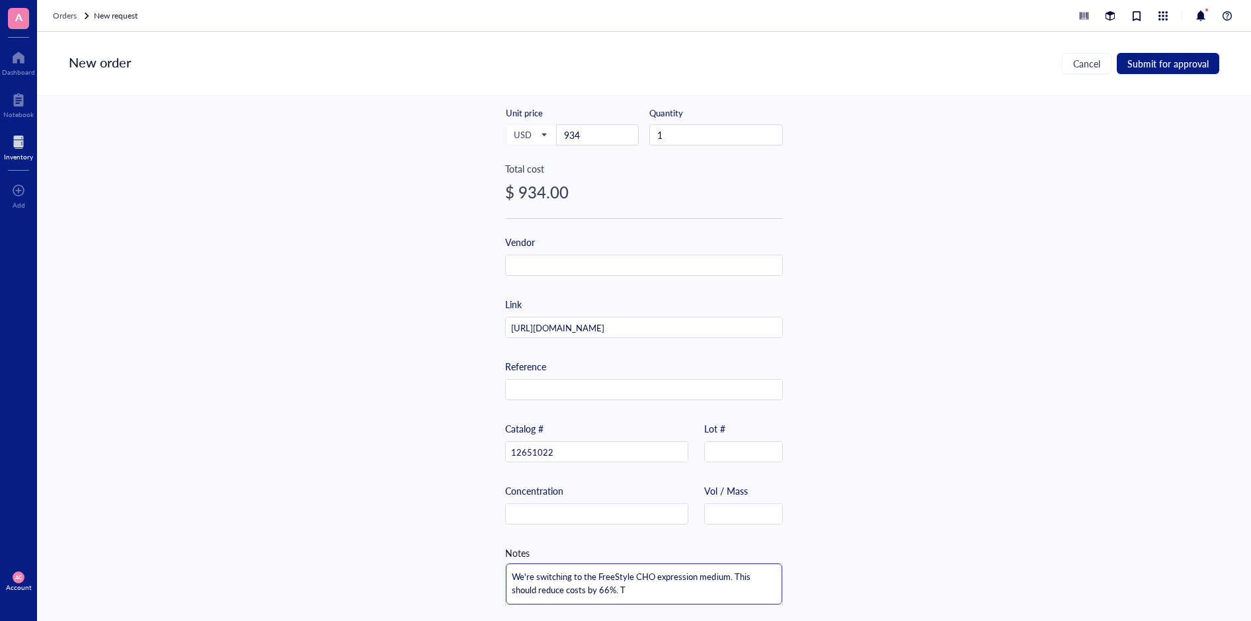
type textarea "We're switching to the FreeStyle CHO expression medium. This should reduce cost…"
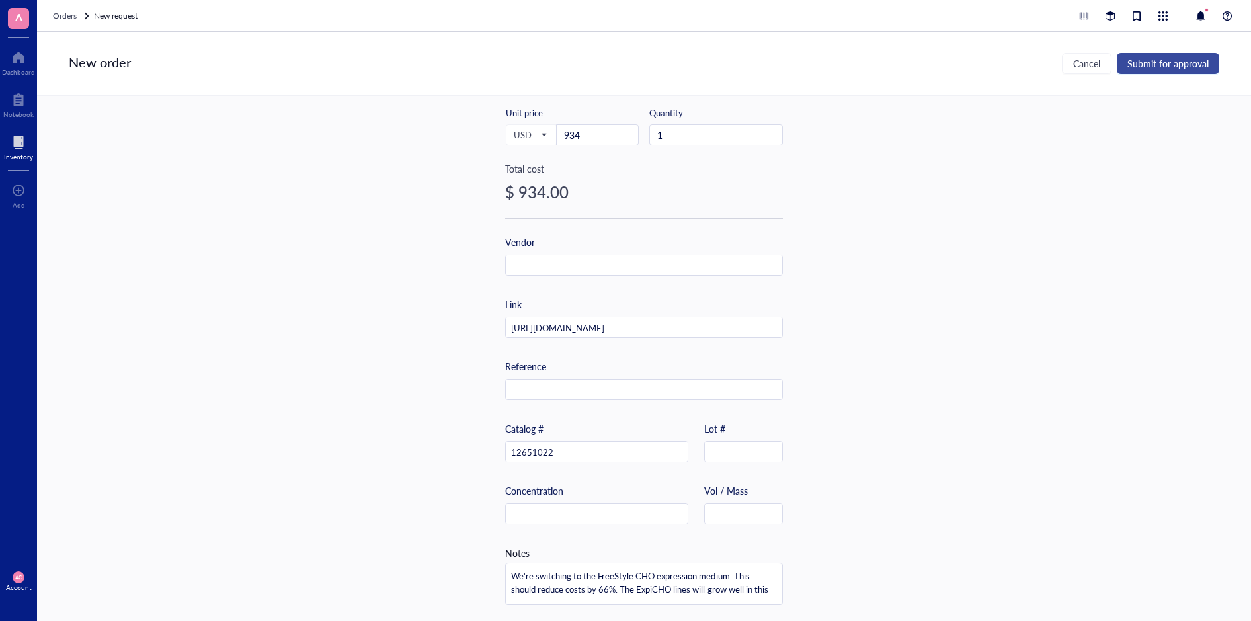
click at [1153, 63] on span "Submit for approval" at bounding box center [1168, 63] width 81 height 11
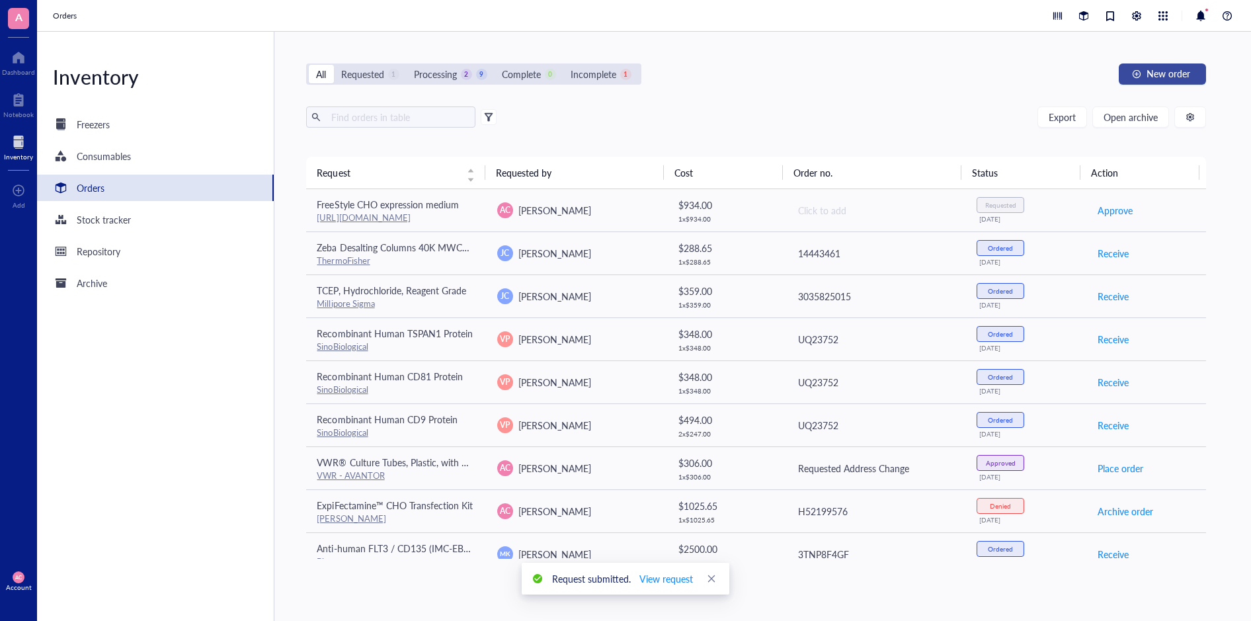
click at [1173, 69] on span "New order" at bounding box center [1169, 73] width 44 height 11
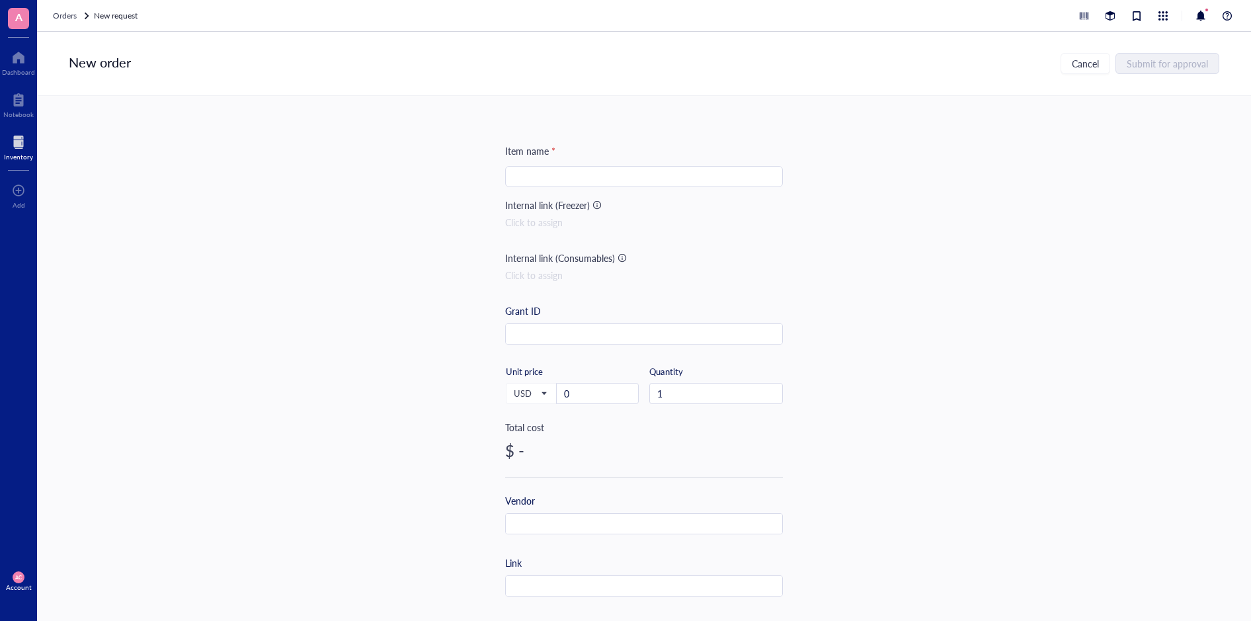
click at [614, 182] on input "search" at bounding box center [644, 177] width 262 height 20
paste input "Poloxamer 188 Non-ionic [MEDICAL_DATA] (10%)"
click at [614, 182] on input "Poloxamer 188 Non-ionic [MEDICAL_DATA] (10%)" at bounding box center [644, 177] width 262 height 20
drag, startPoint x: 606, startPoint y: 398, endPoint x: 542, endPoint y: 395, distance: 64.2
click at [542, 395] on div "USD Unit price 0" at bounding box center [572, 393] width 134 height 54
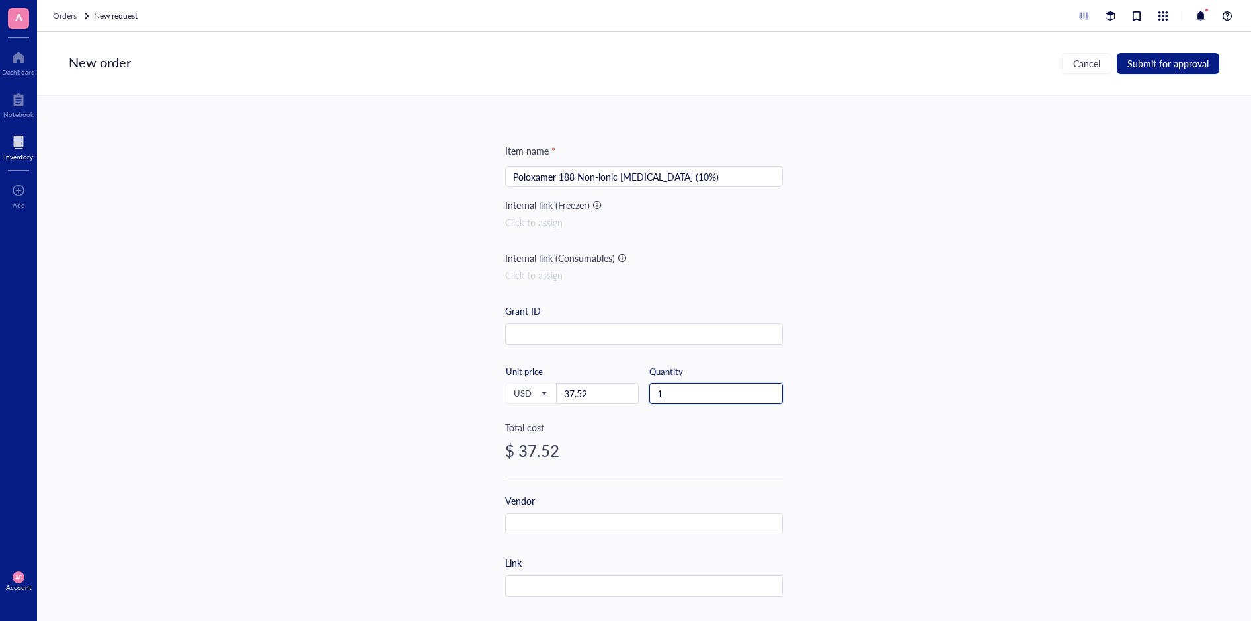
drag, startPoint x: 687, startPoint y: 397, endPoint x: 641, endPoint y: 394, distance: 45.8
click at [641, 394] on div "USD Unit price 37.52 Quantity 1" at bounding box center [644, 393] width 278 height 54
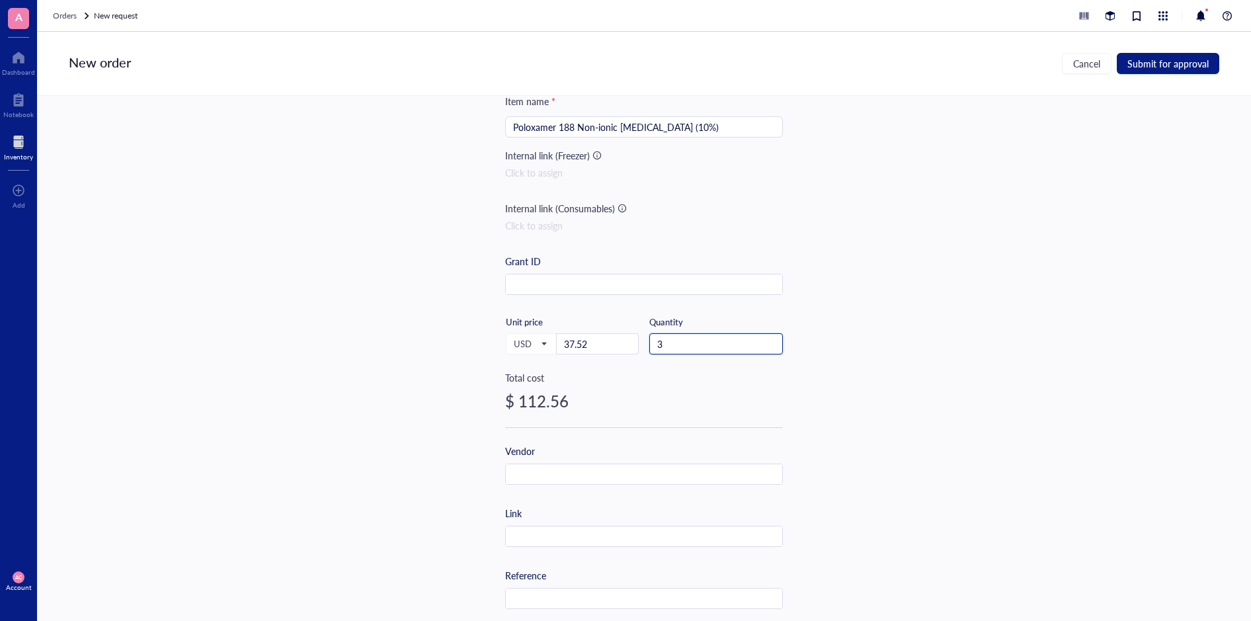
scroll to position [198, 0]
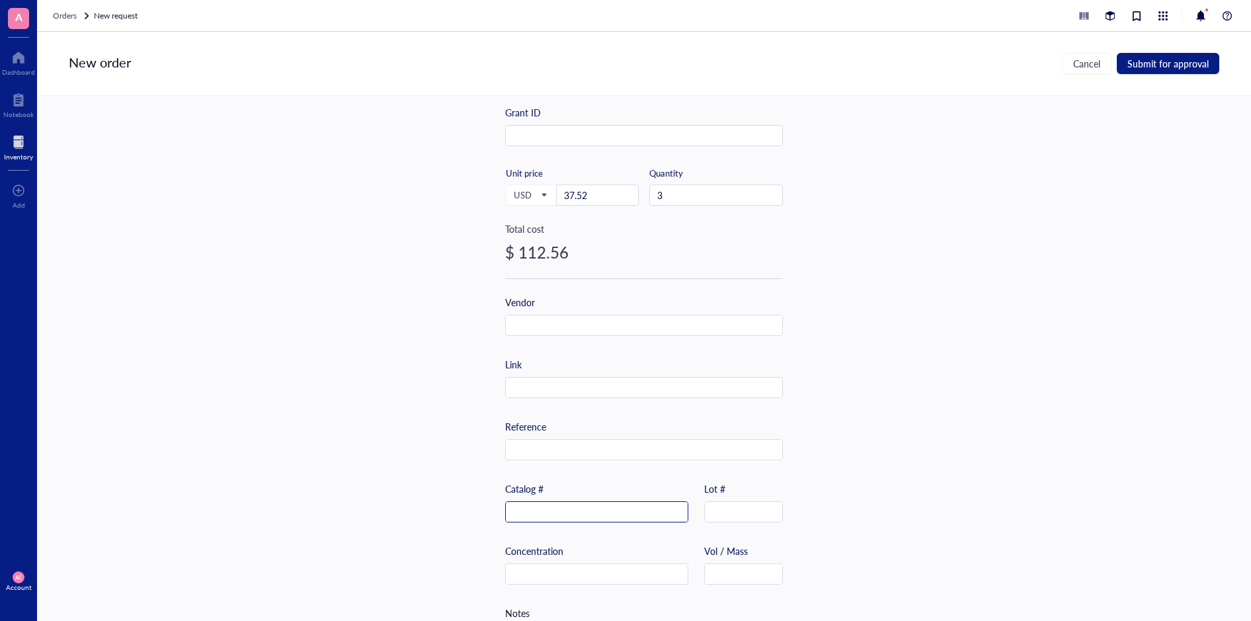
click at [570, 520] on input "text" at bounding box center [597, 512] width 182 height 21
click at [569, 520] on input "text" at bounding box center [597, 512] width 182 height 21
paste input "24040032"
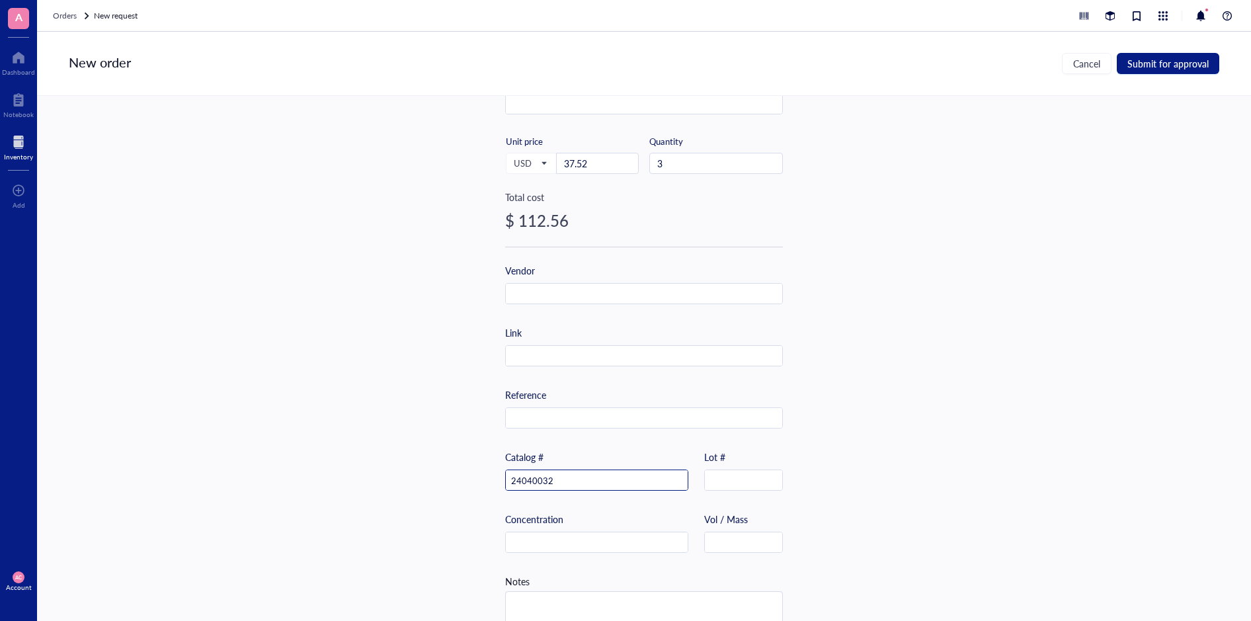
scroll to position [260, 0]
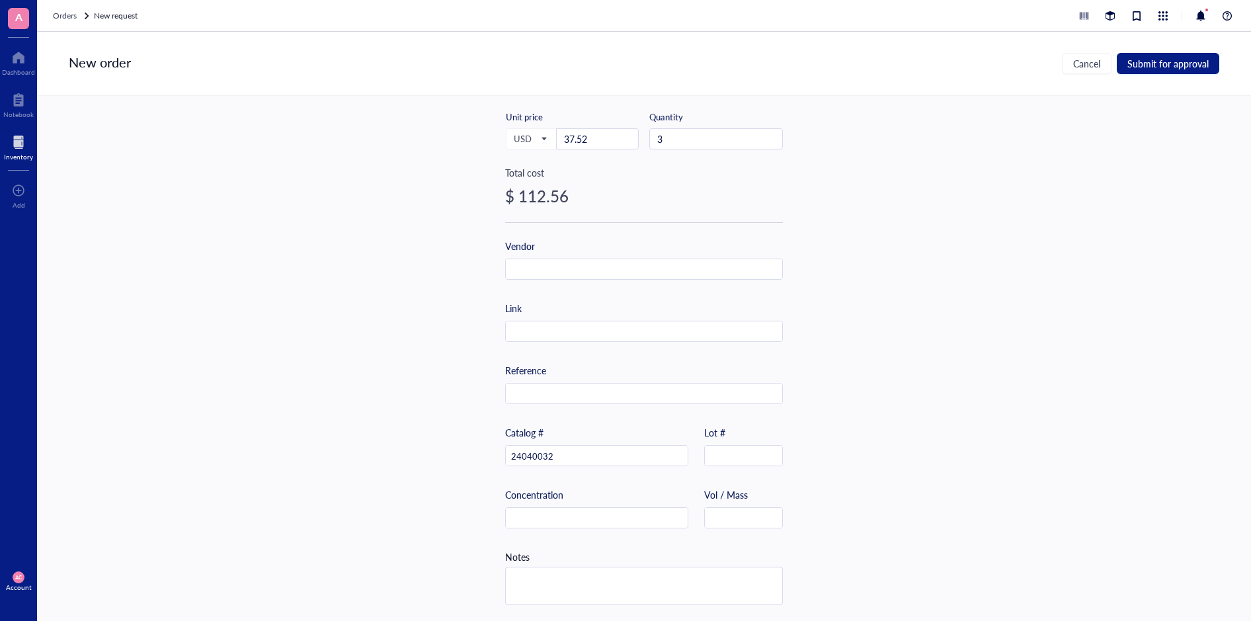
click at [93, 233] on div "Item name * Poloxamer 188 Non-ionic [MEDICAL_DATA] (10%) Internal link (Freezer…" at bounding box center [644, 358] width 1214 height 525
click at [585, 329] on input "text" at bounding box center [644, 331] width 276 height 21
paste input "[URL][DOMAIN_NAME]"
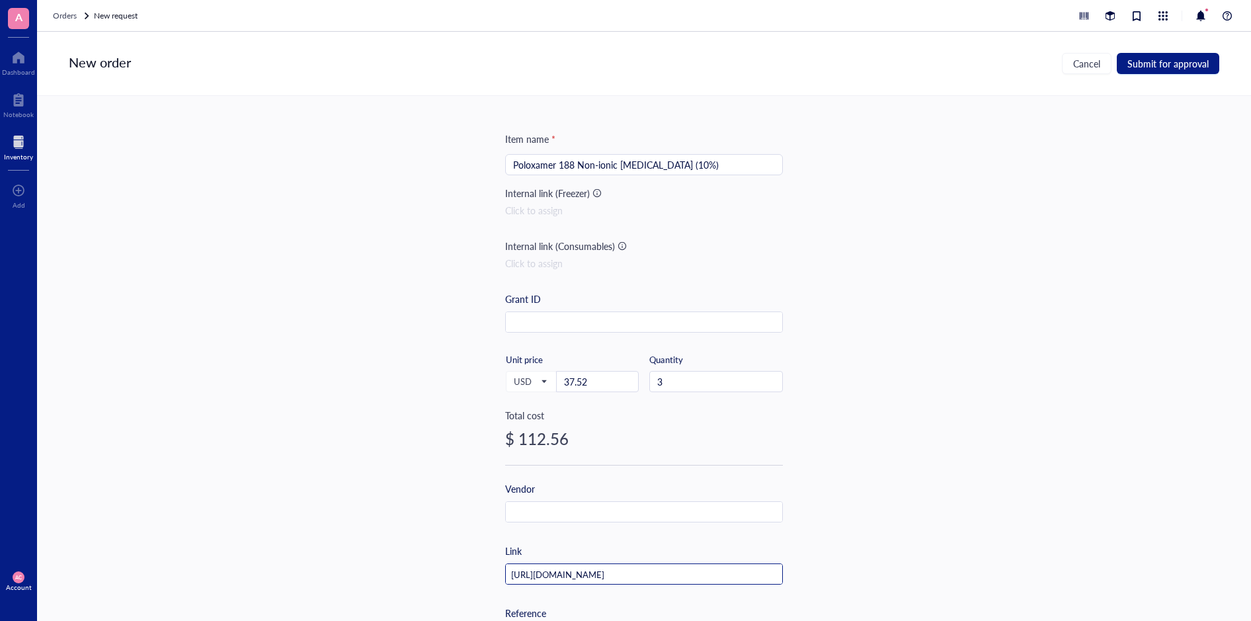
scroll to position [0, 0]
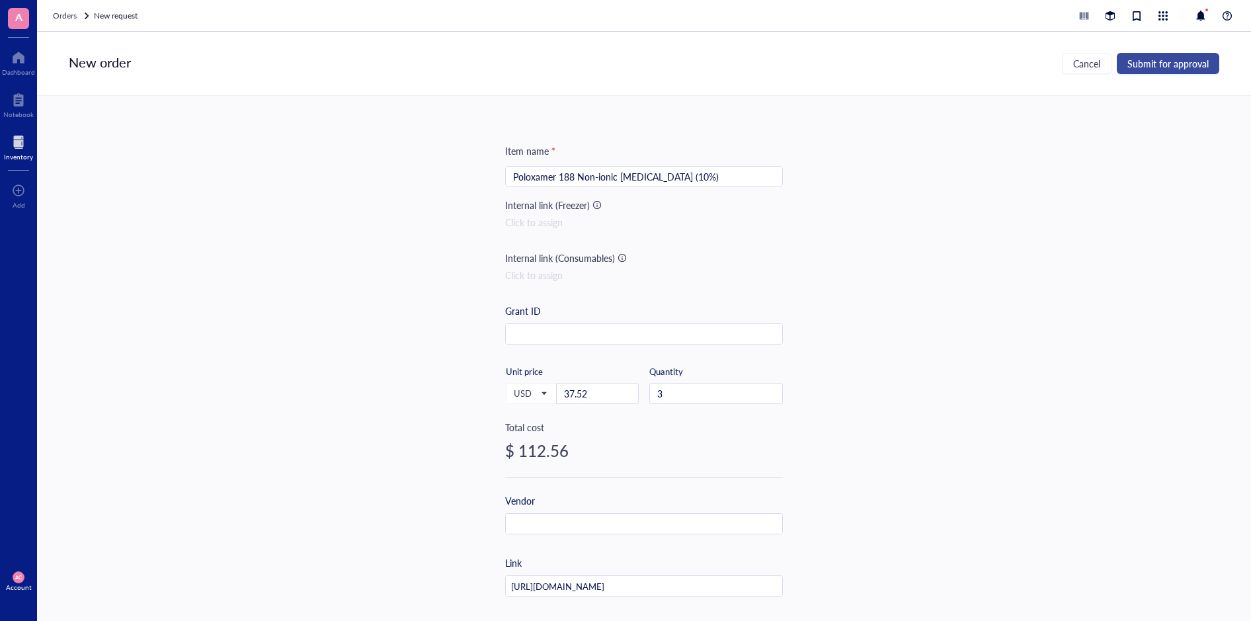
click at [1151, 58] on span "Submit for approval" at bounding box center [1168, 63] width 81 height 11
